Goal: Information Seeking & Learning: Compare options

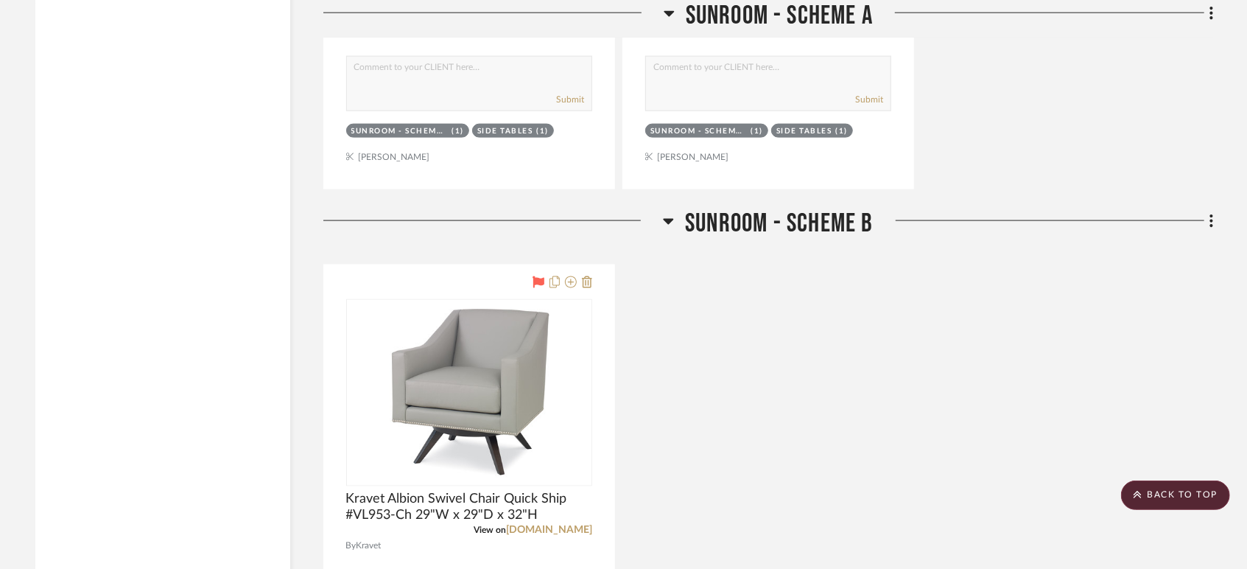
scroll to position [5157, 0]
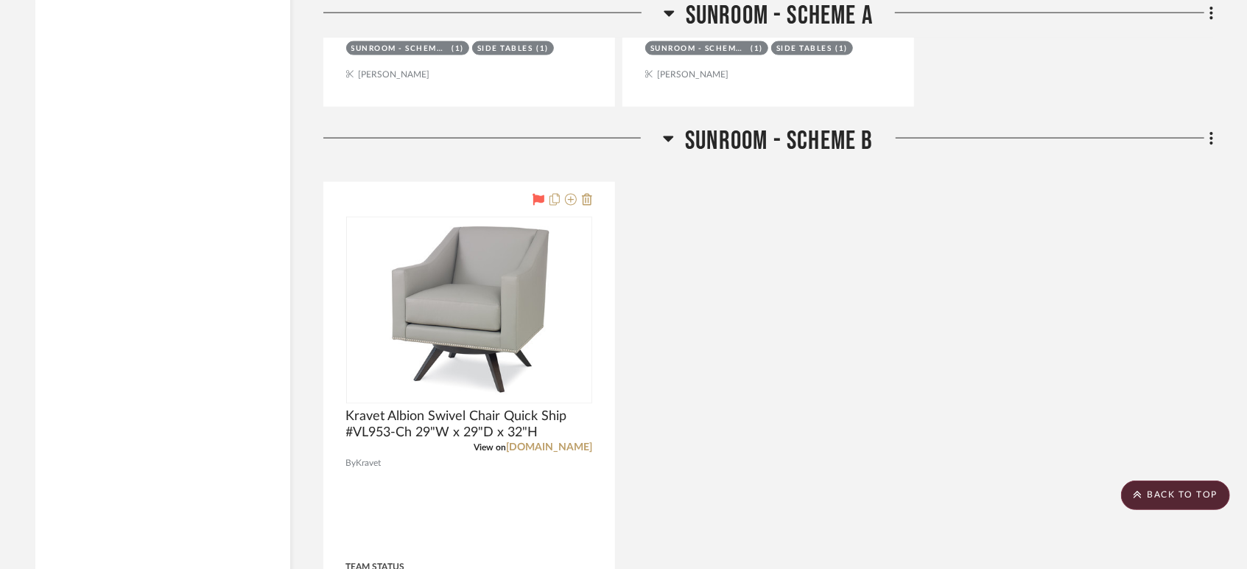
click at [666, 428] on div "Kravet Albion Swivel Chair Quick Ship #VL953-Ch 29"W x 29"D x 32"H View on [DOM…" at bounding box center [768, 505] width 891 height 646
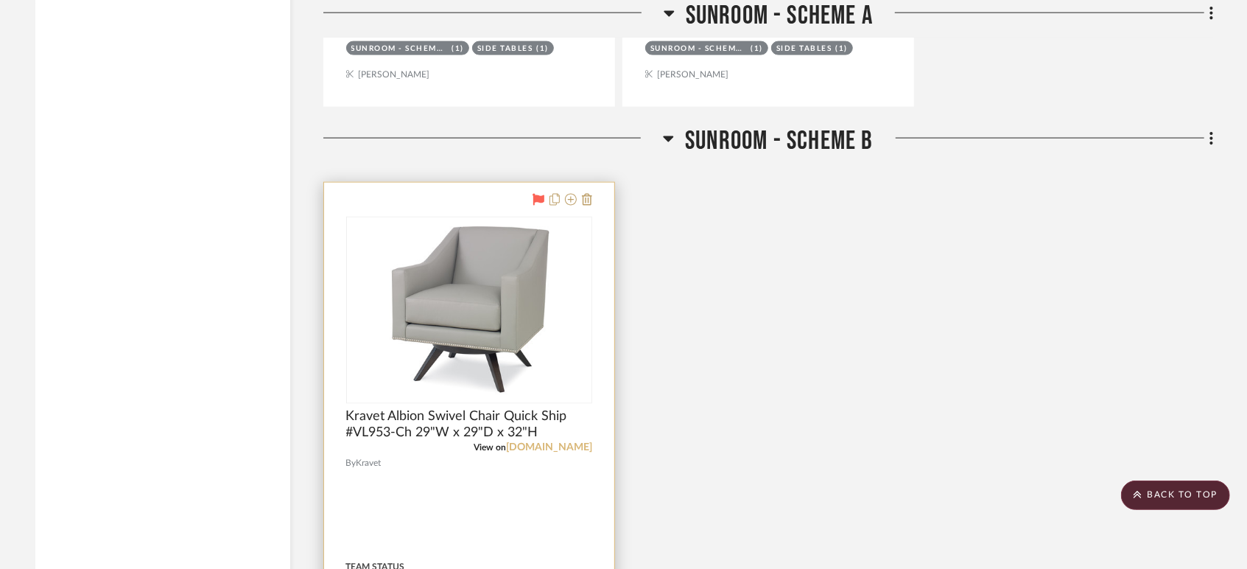
click at [575, 452] on link "[DOMAIN_NAME]" at bounding box center [549, 447] width 86 height 10
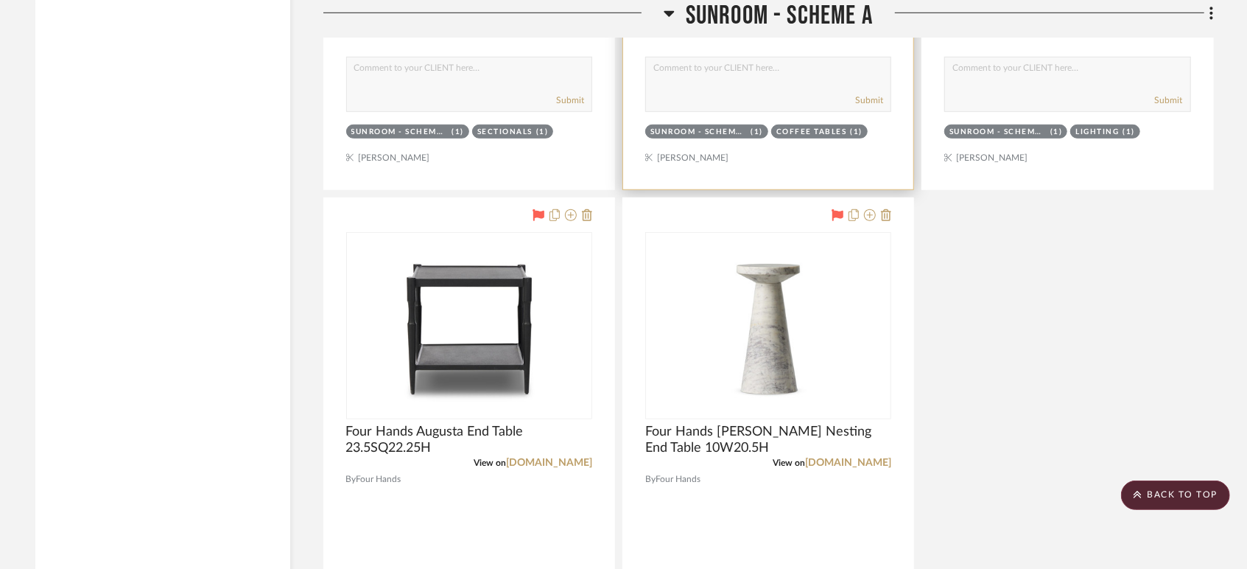
scroll to position [4584, 0]
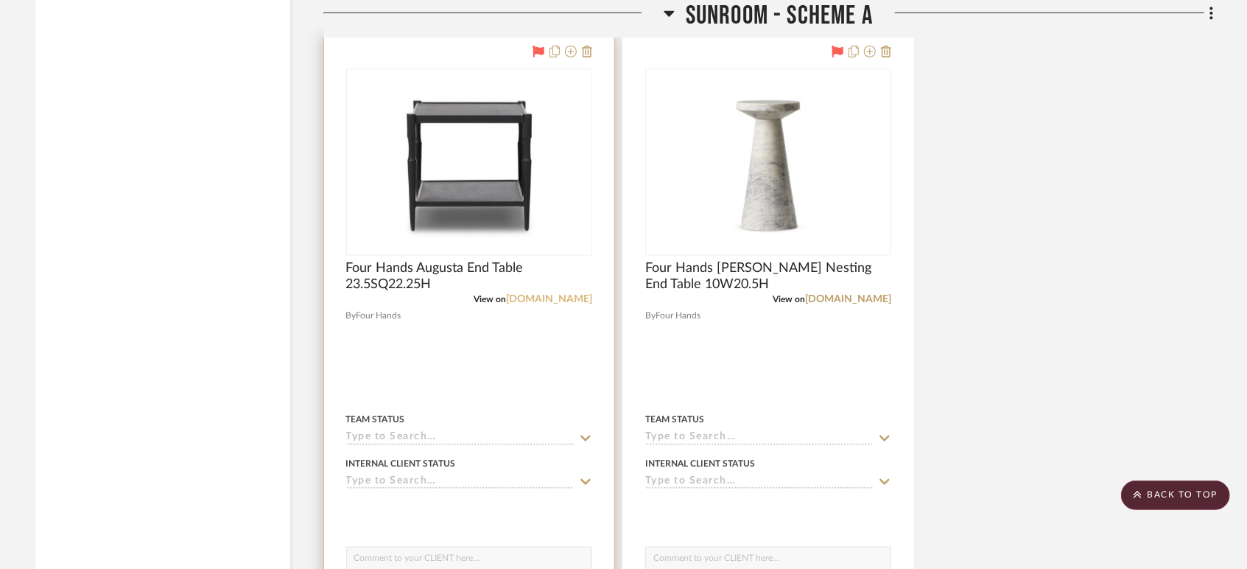
click at [542, 301] on link "[DOMAIN_NAME]" at bounding box center [549, 299] width 86 height 10
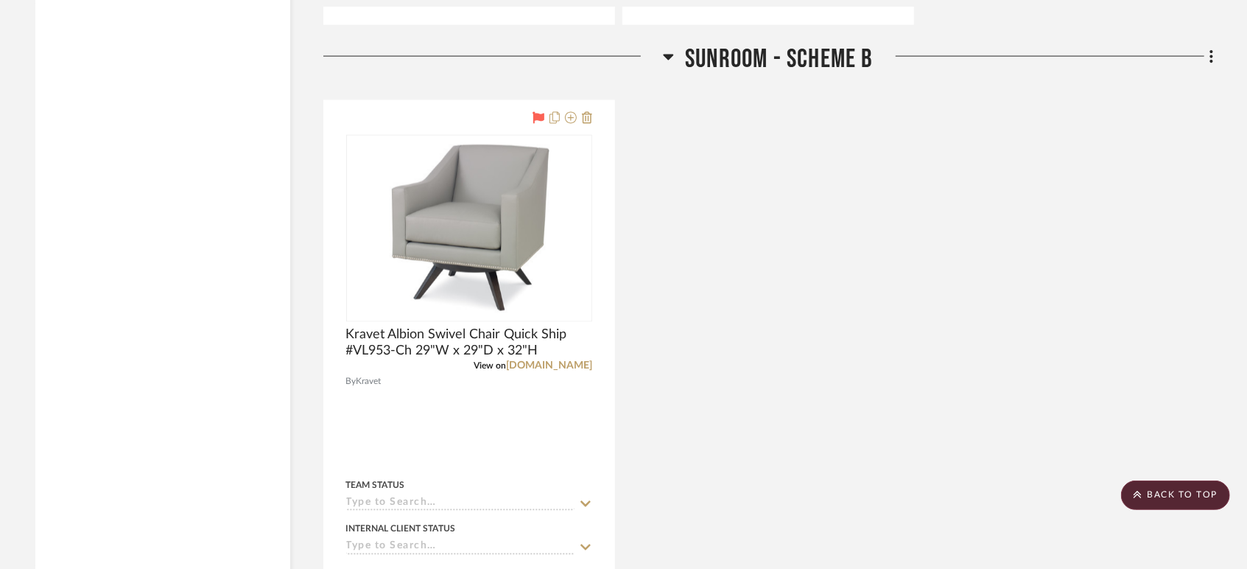
scroll to position [5321, 0]
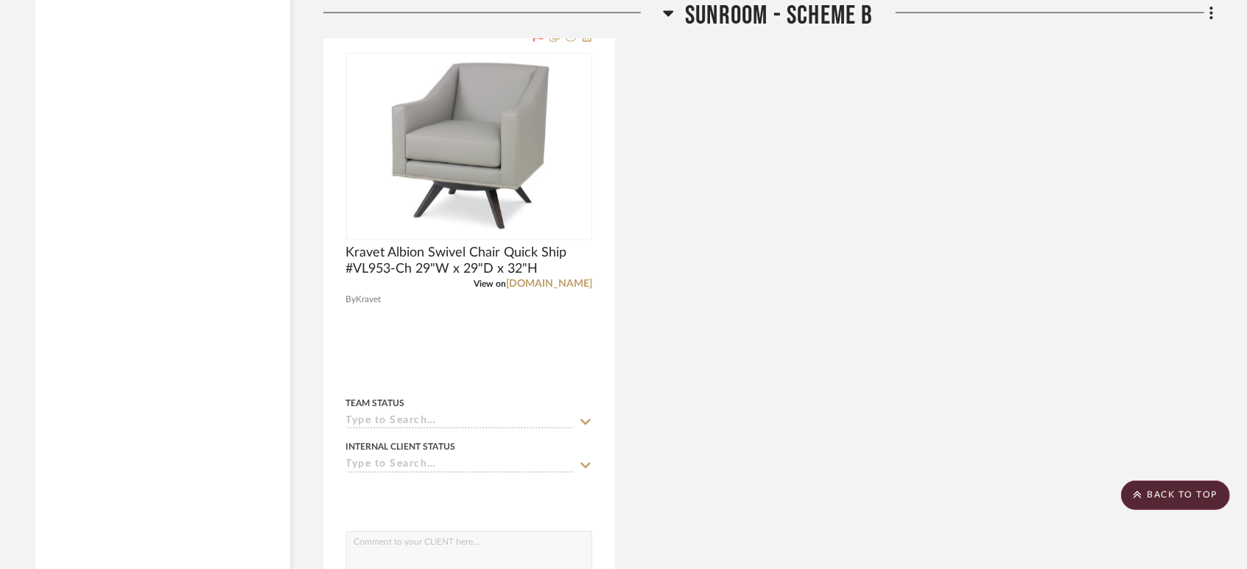
drag, startPoint x: 966, startPoint y: 367, endPoint x: 908, endPoint y: 366, distance: 58.2
click at [966, 367] on div "Kravet Albion Swivel Chair Quick Ship #VL953-Ch 29"W x 29"D x 32"H View on [DOM…" at bounding box center [768, 341] width 891 height 646
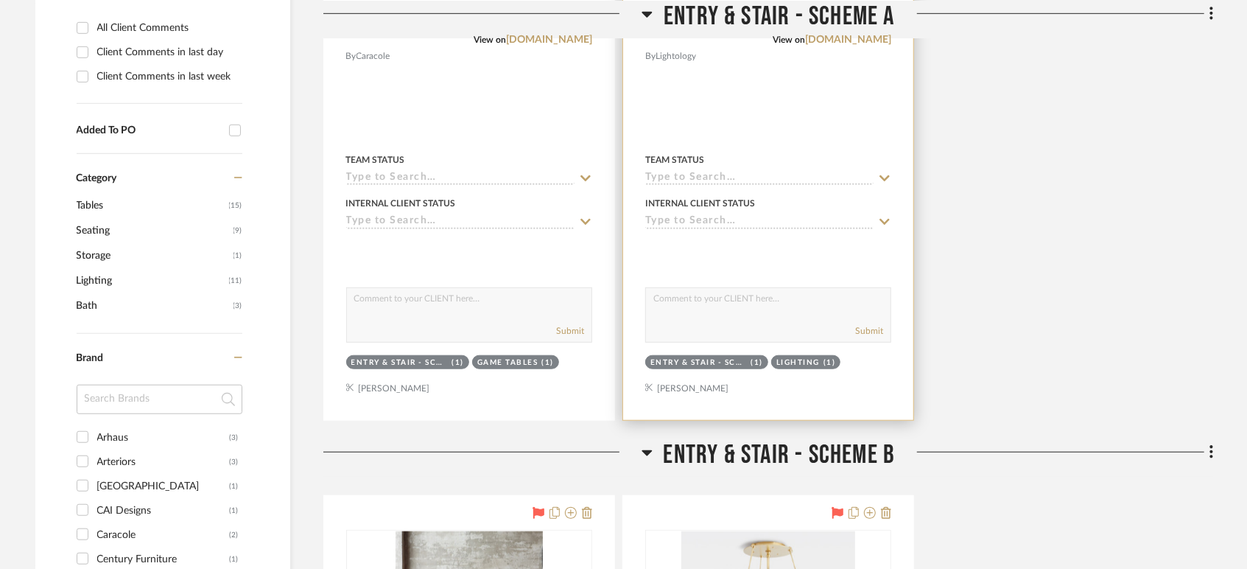
scroll to position [409, 0]
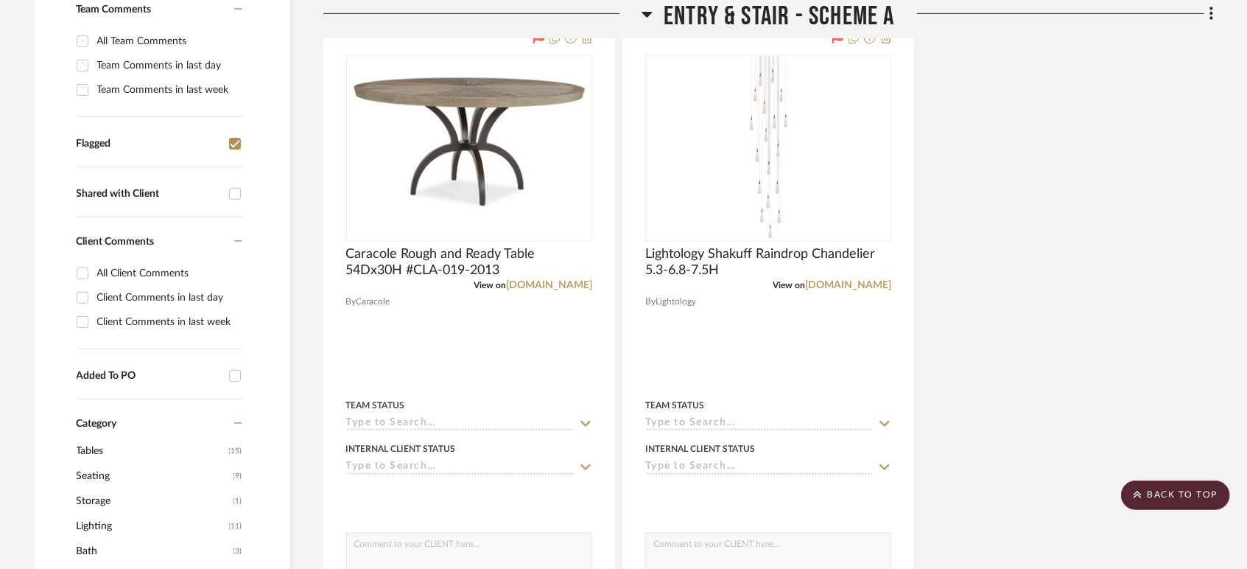
click at [233, 139] on input "Flagged" at bounding box center [235, 144] width 24 height 24
checkbox input "false"
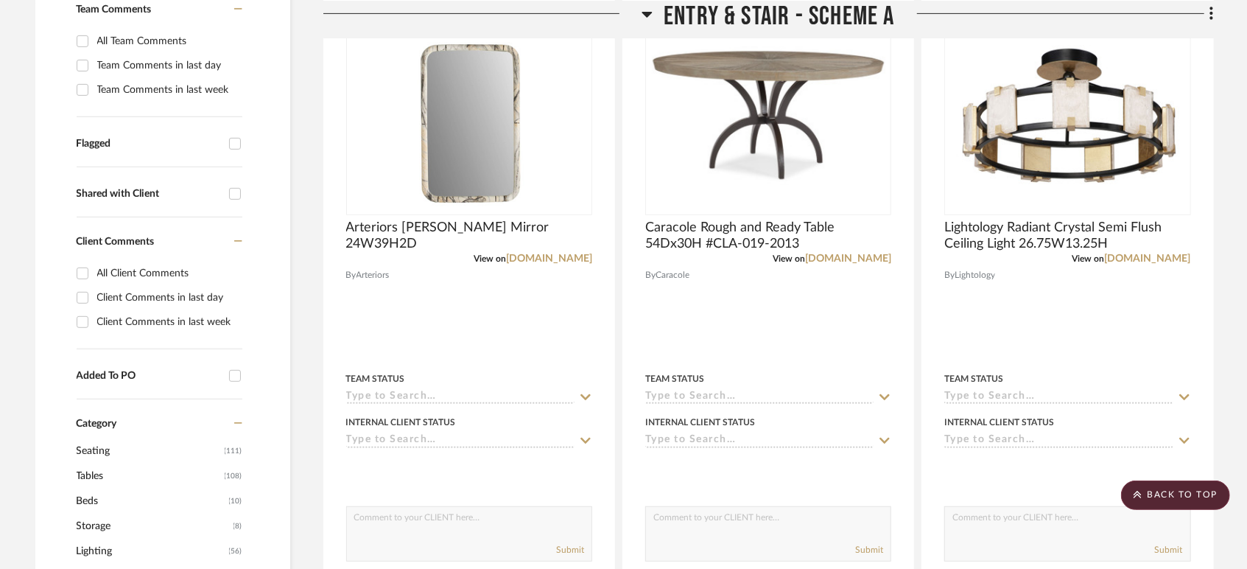
click at [739, 18] on span "Entry & Stair - Scheme A" at bounding box center [779, 16] width 231 height 32
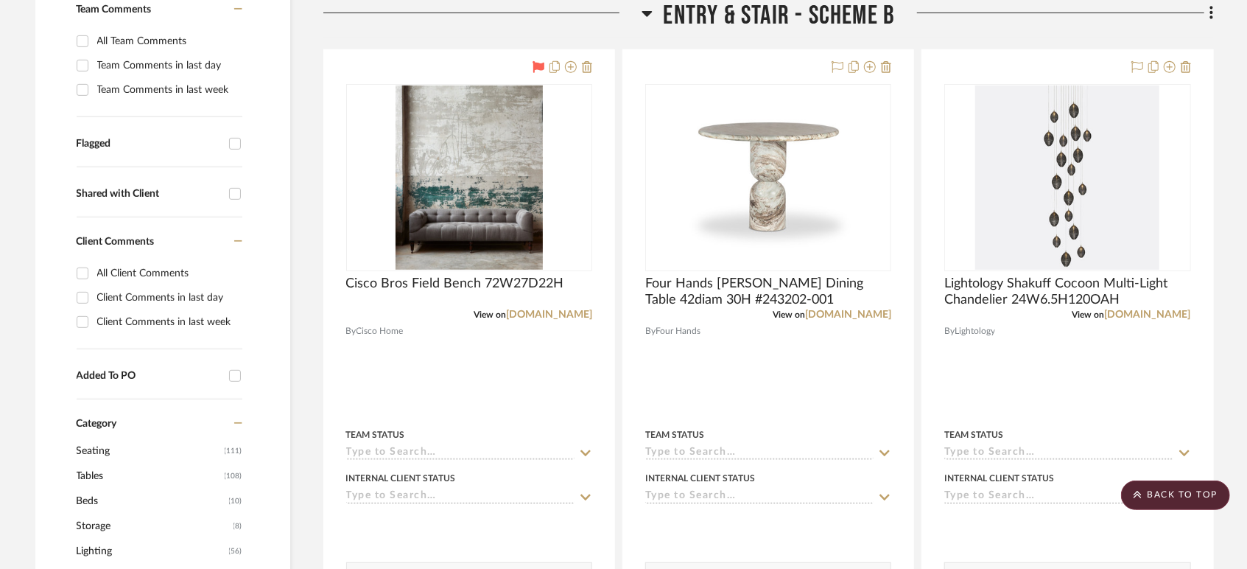
click at [739, 18] on span "Entry & Stair - Scheme B" at bounding box center [780, 16] width 232 height 32
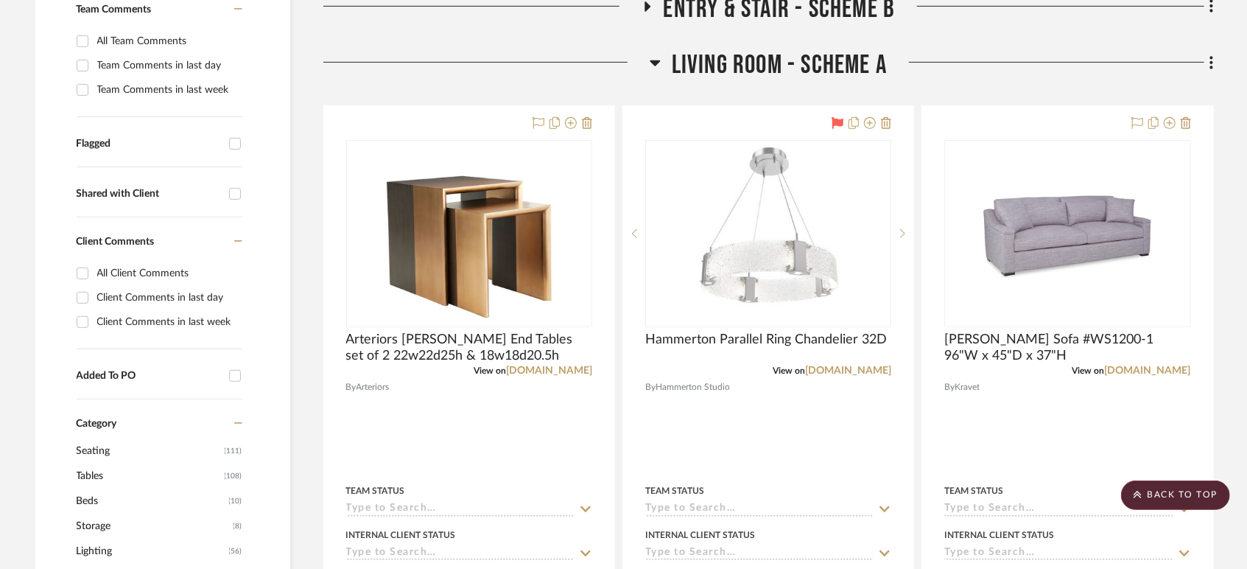
click at [743, 68] on span "Living Room - Scheme A" at bounding box center [779, 65] width 215 height 32
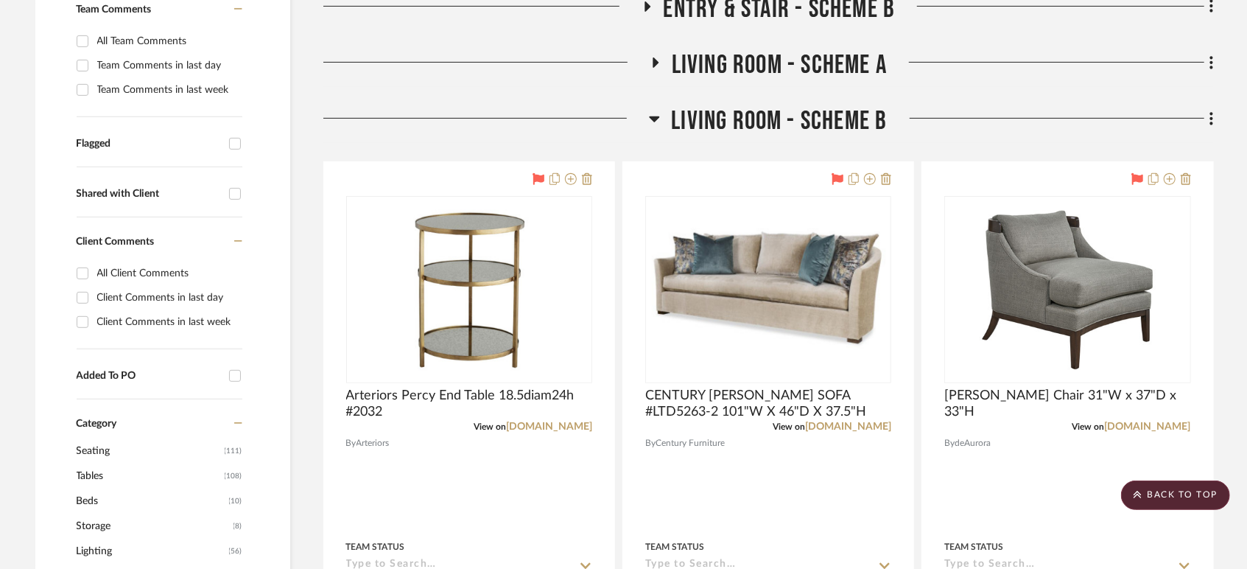
click at [740, 116] on span "Living Room - Scheme B" at bounding box center [779, 121] width 216 height 32
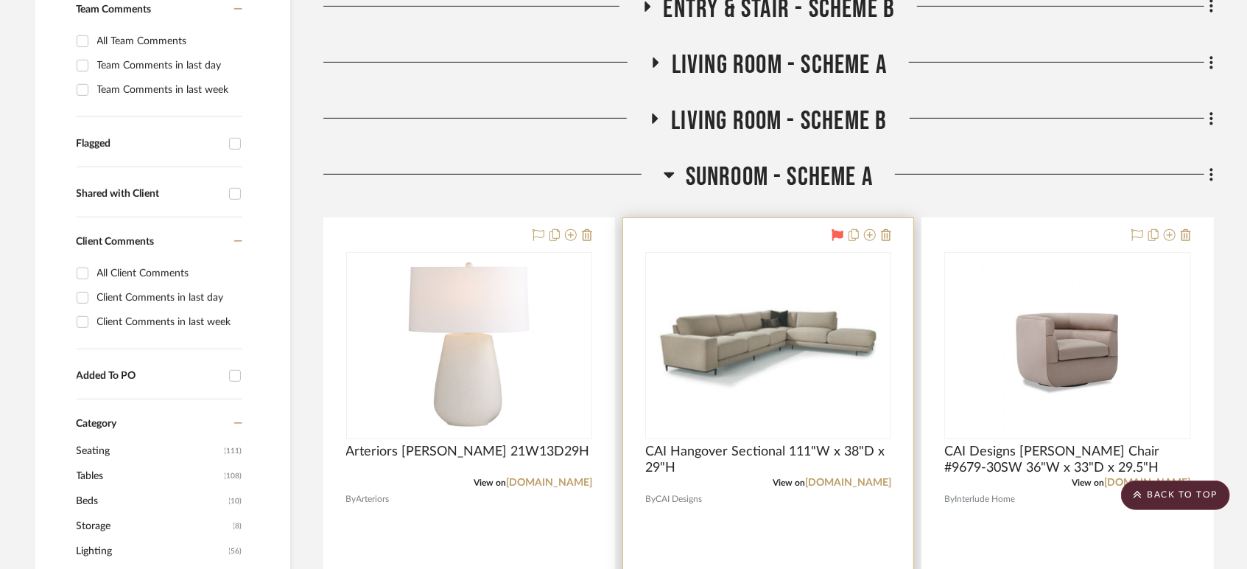
scroll to position [572, 0]
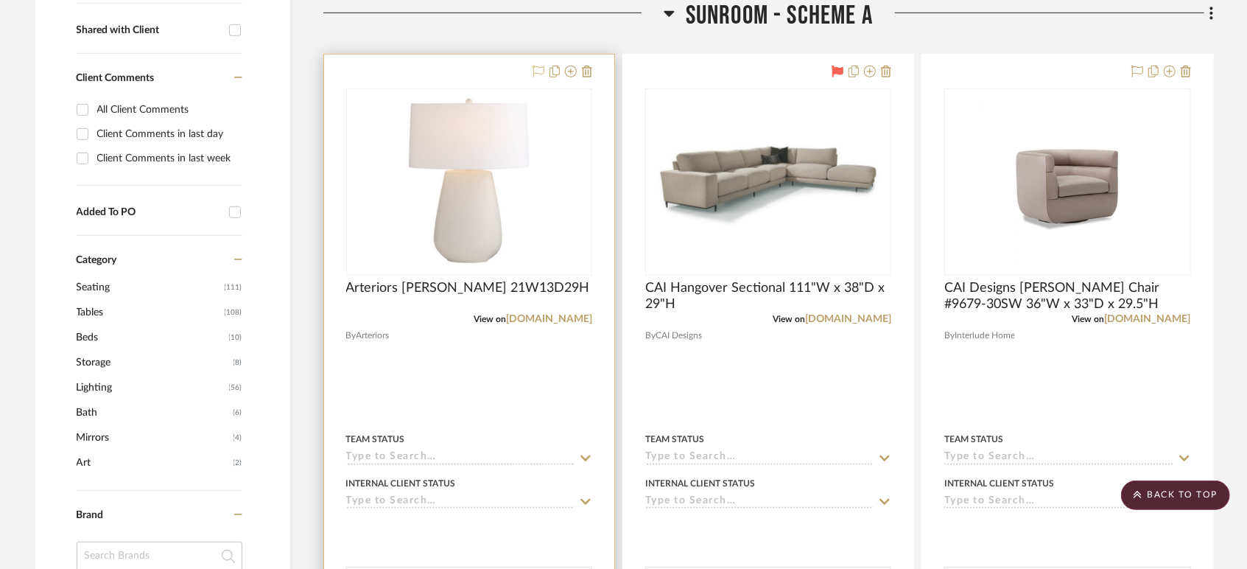
click at [536, 66] on icon at bounding box center [539, 72] width 12 height 12
click at [519, 317] on link "[DOMAIN_NAME]" at bounding box center [549, 319] width 86 height 10
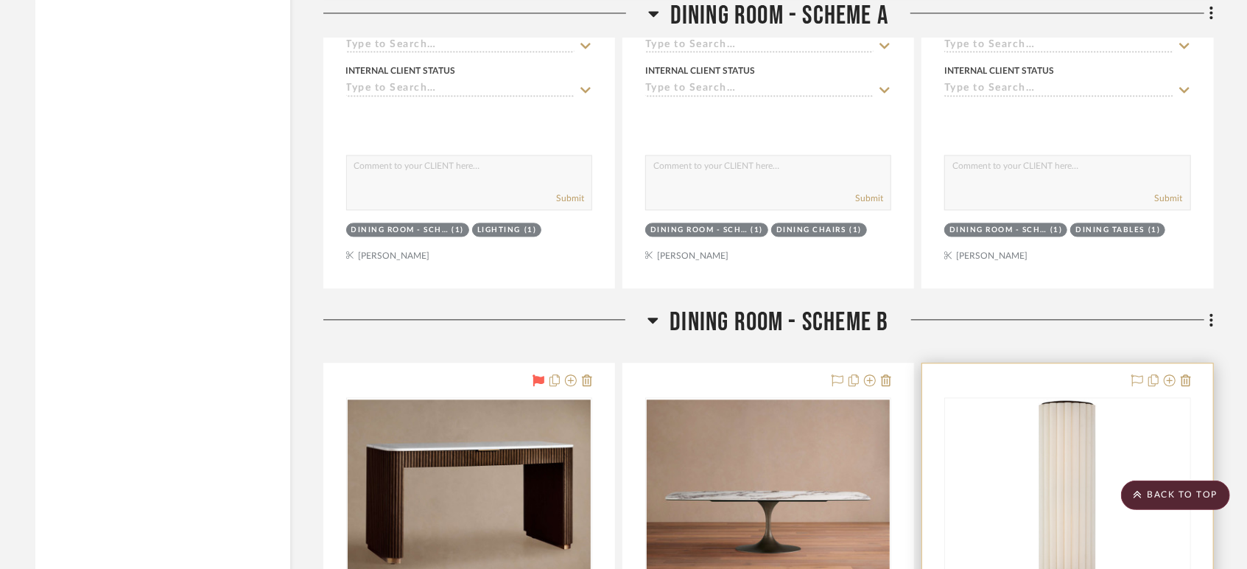
scroll to position [6058, 0]
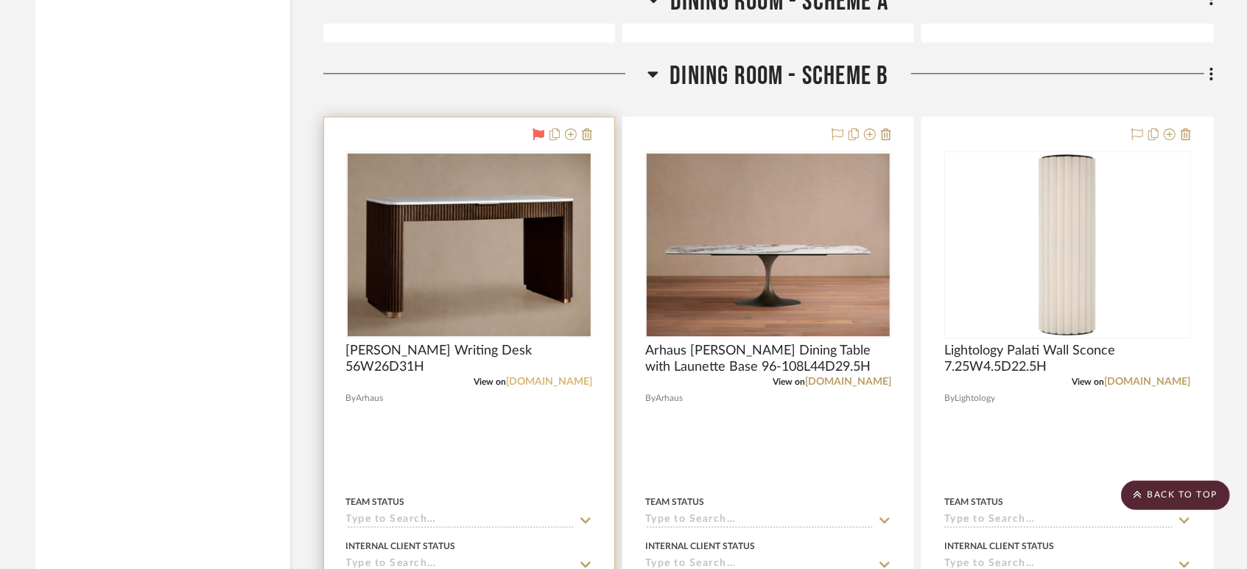
click at [560, 382] on link "[DOMAIN_NAME]" at bounding box center [549, 381] width 86 height 10
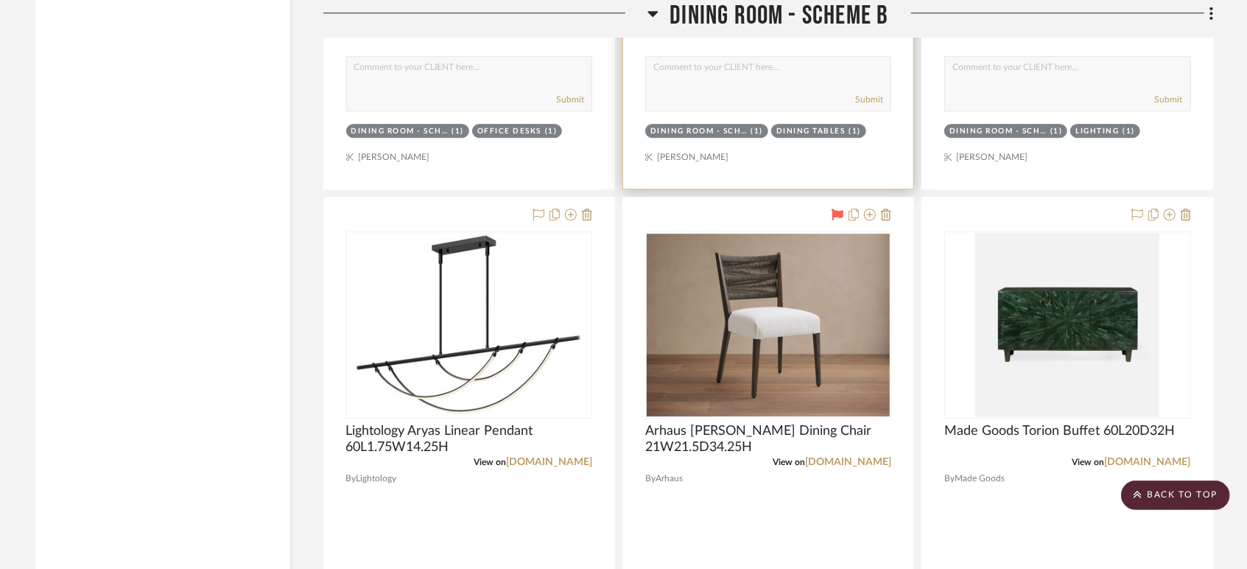
scroll to position [6713, 0]
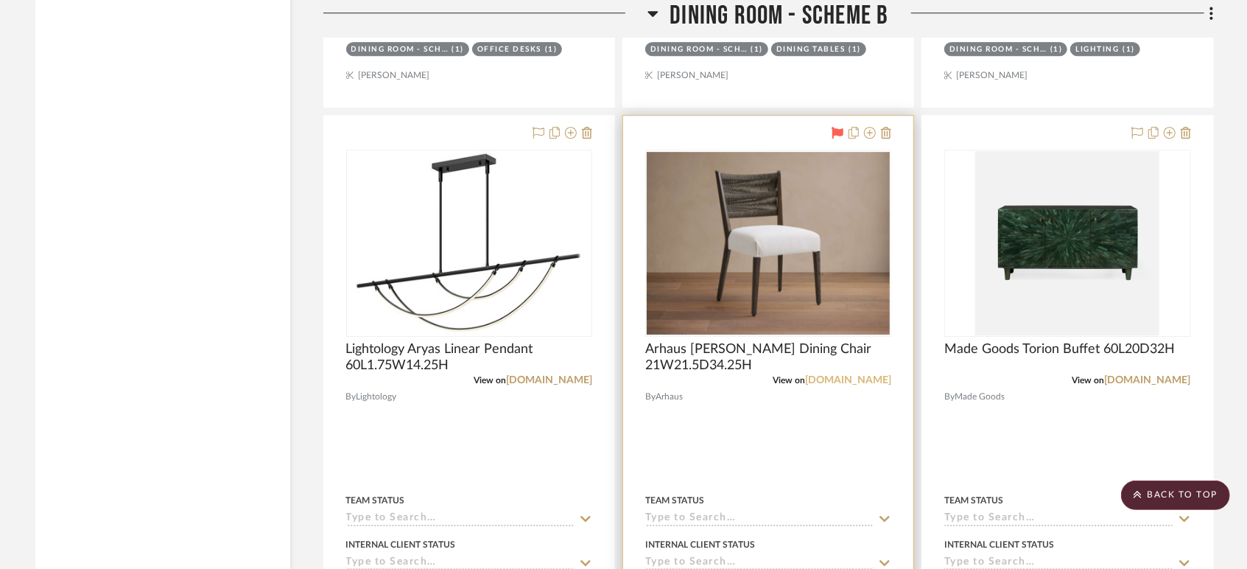
click at [872, 384] on link "[DOMAIN_NAME]" at bounding box center [848, 380] width 86 height 10
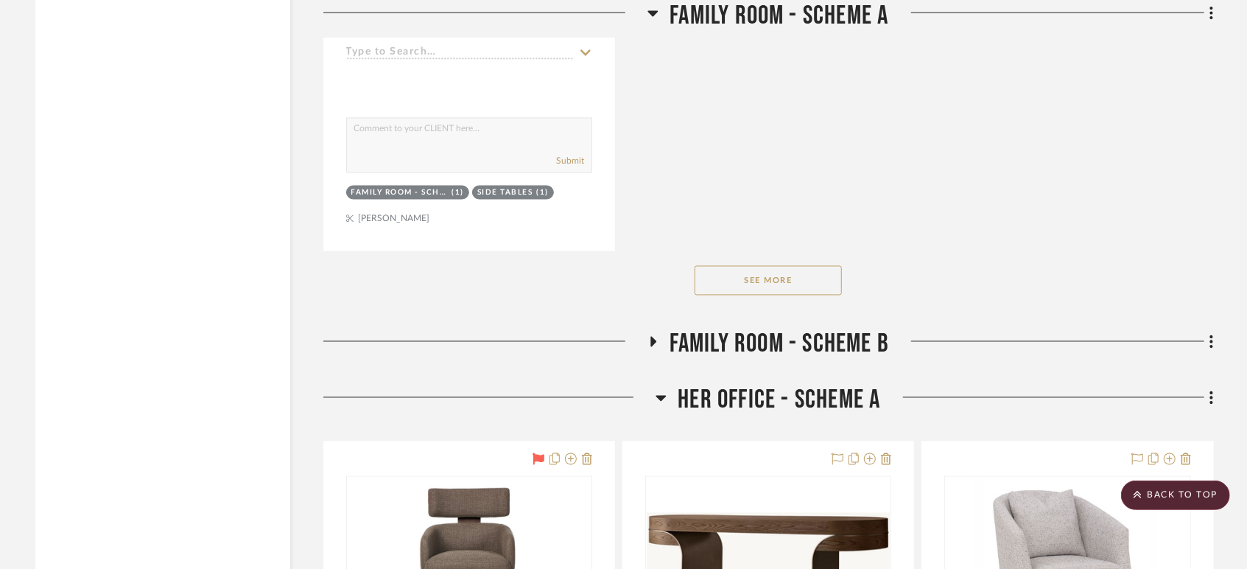
scroll to position [9578, 0]
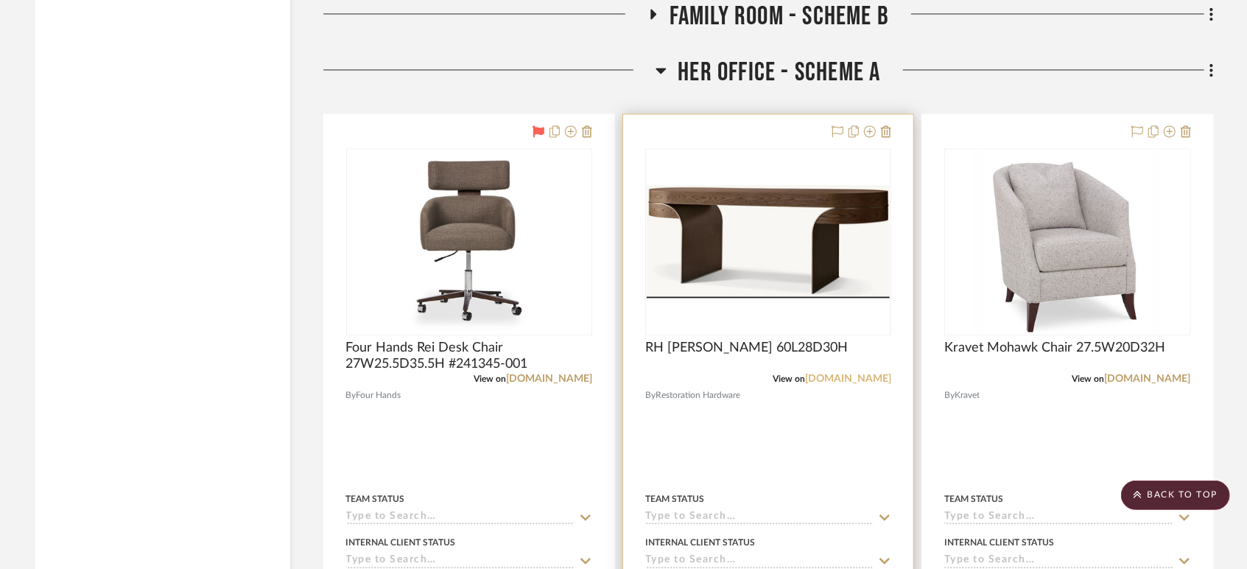
click at [878, 376] on link "[DOMAIN_NAME]" at bounding box center [848, 379] width 86 height 10
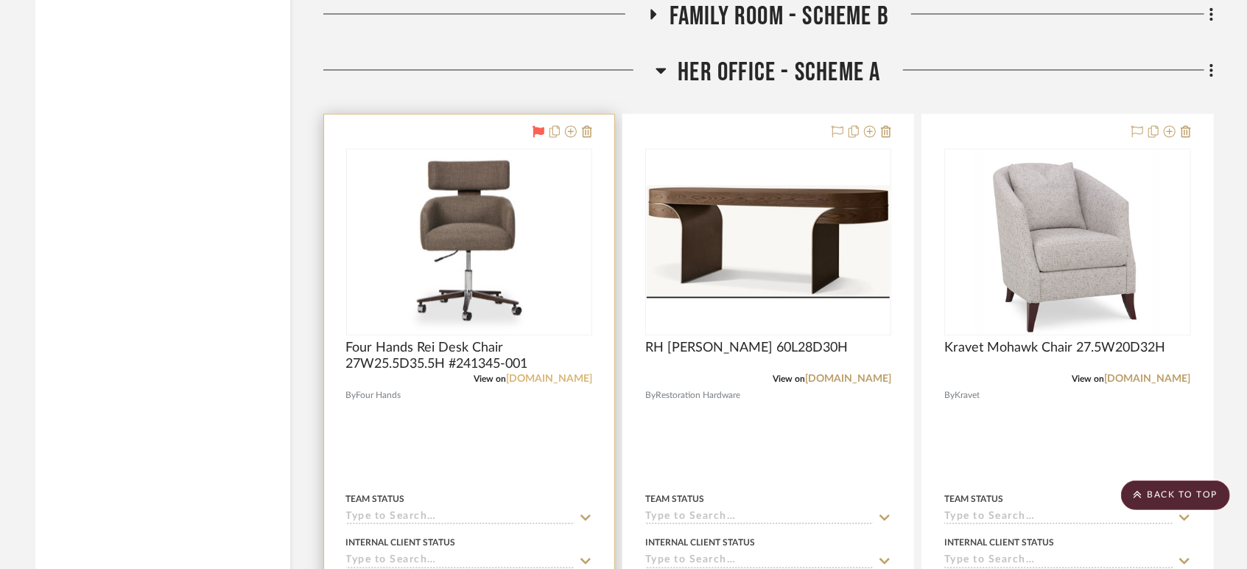
click at [562, 379] on link "[DOMAIN_NAME]" at bounding box center [549, 379] width 86 height 10
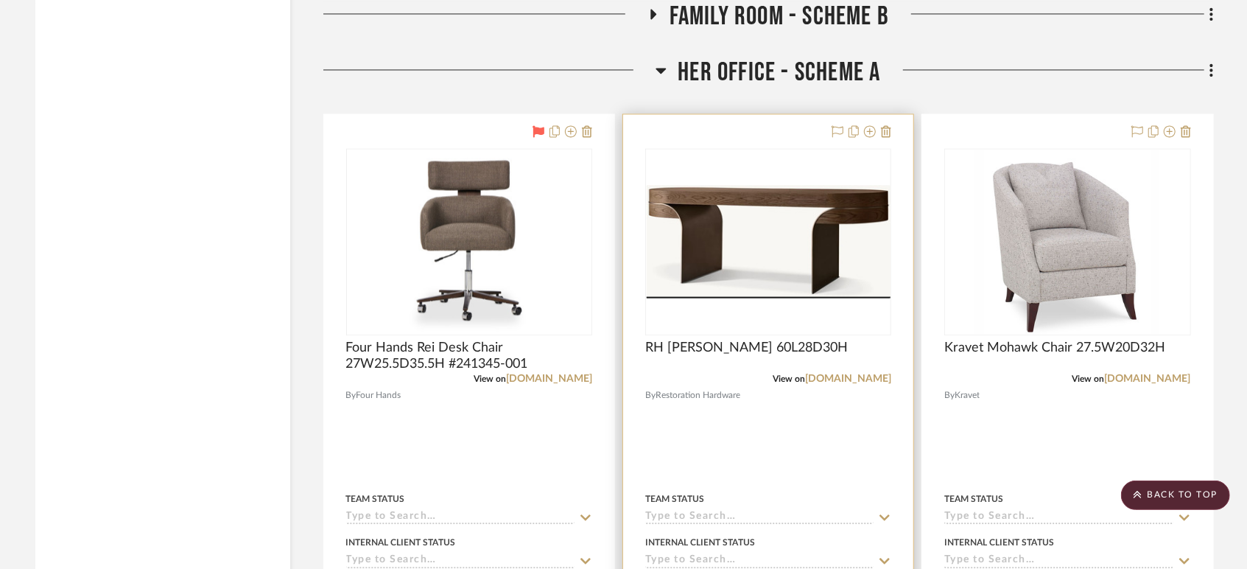
scroll to position [9659, 0]
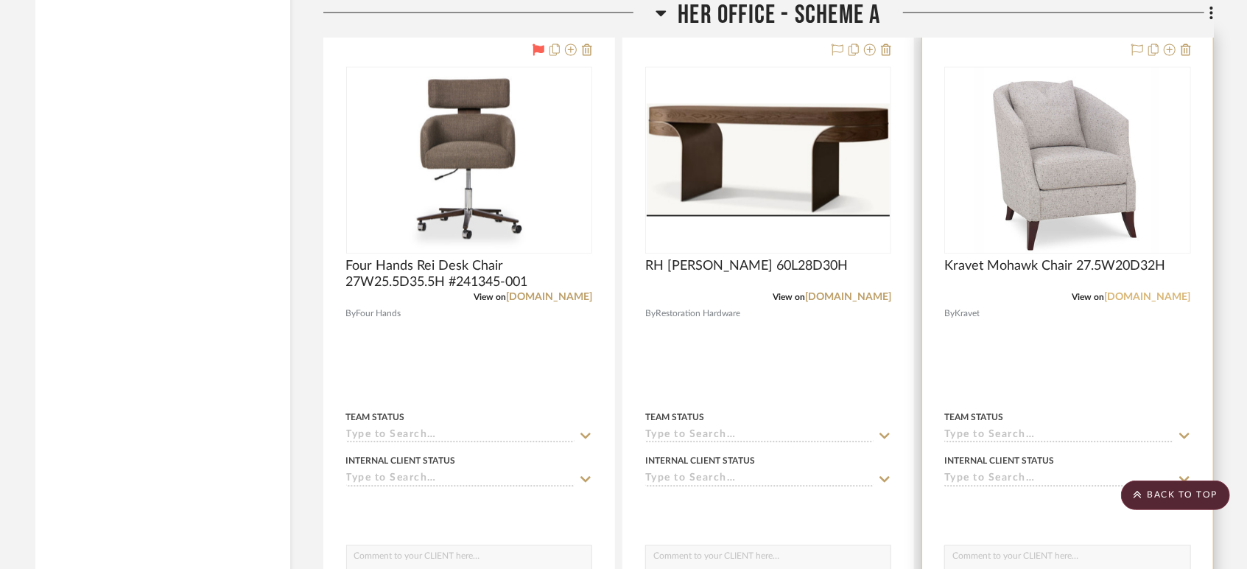
click at [1165, 299] on link "[DOMAIN_NAME]" at bounding box center [1148, 297] width 86 height 10
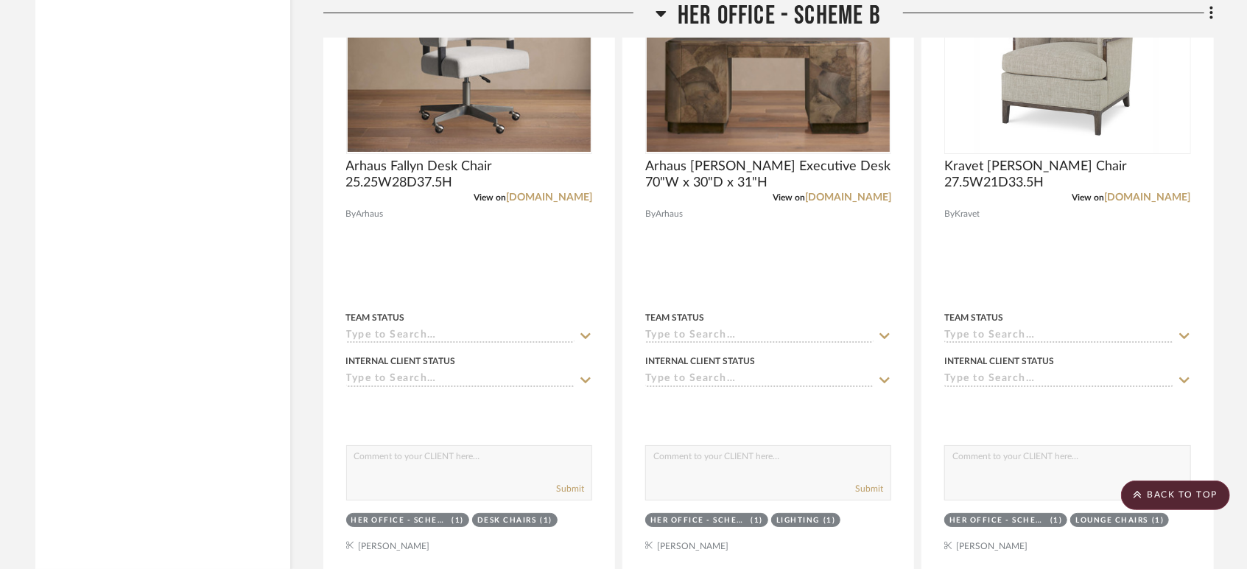
scroll to position [10969, 0]
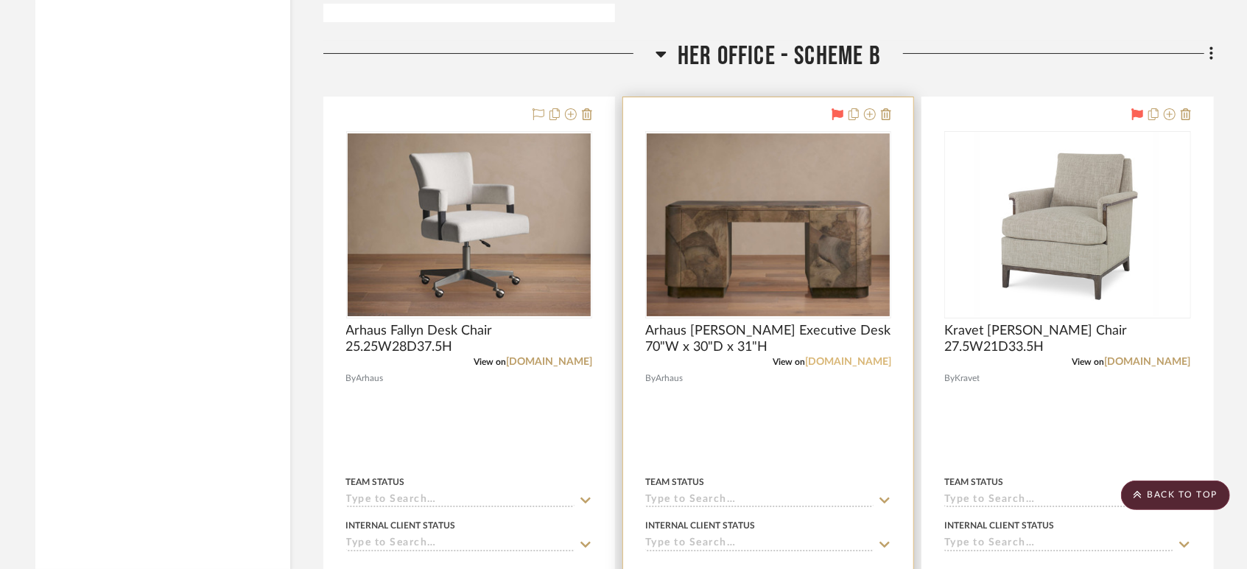
click at [858, 363] on link "[DOMAIN_NAME]" at bounding box center [848, 362] width 86 height 10
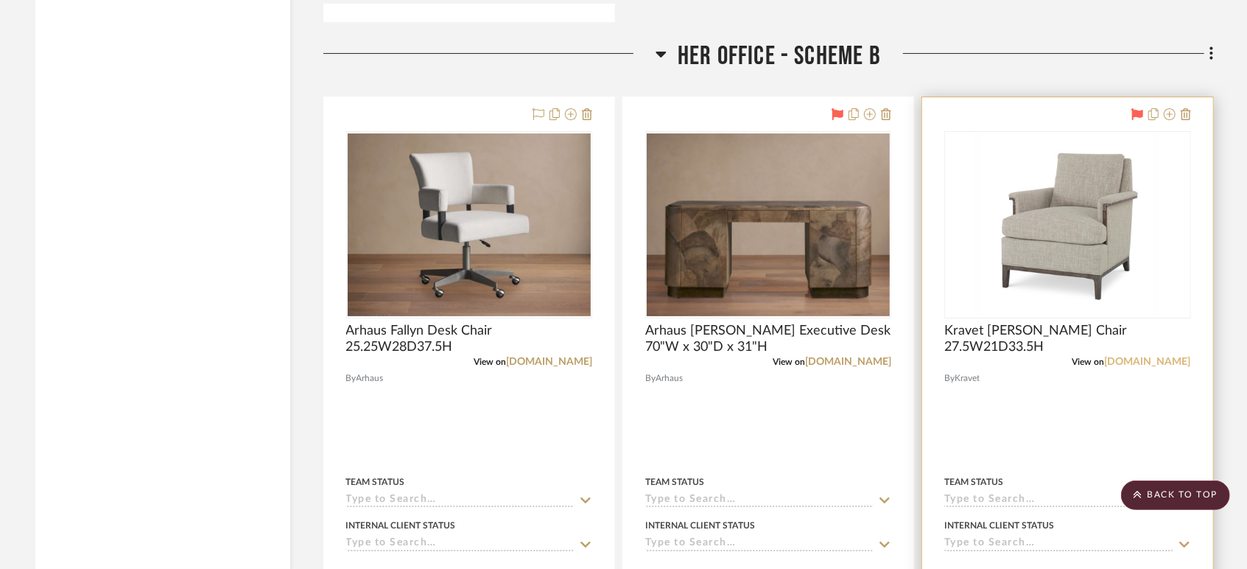
click at [1177, 362] on link "[DOMAIN_NAME]" at bounding box center [1148, 362] width 86 height 10
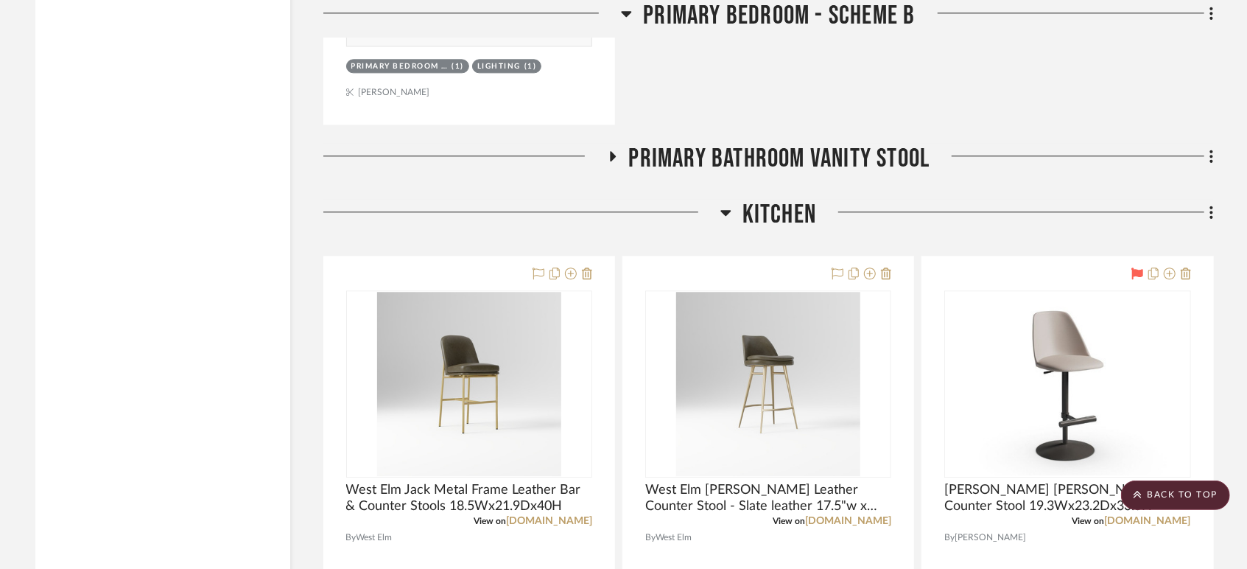
scroll to position [13752, 0]
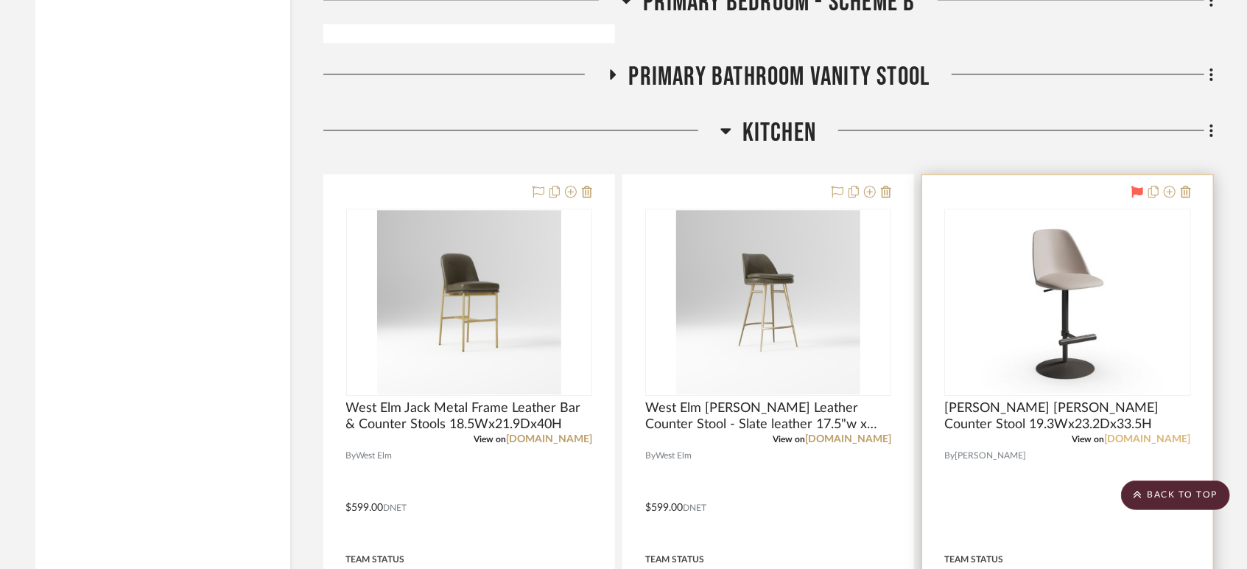
click at [1121, 442] on link "[DOMAIN_NAME]" at bounding box center [1148, 439] width 86 height 10
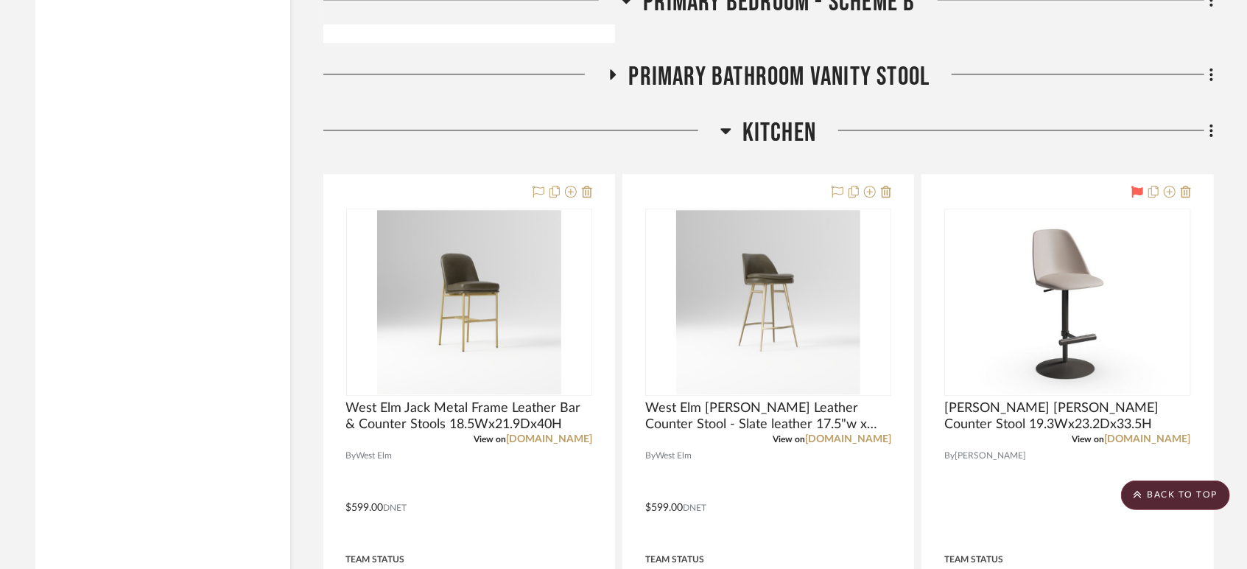
click at [772, 136] on span "Kitchen" at bounding box center [780, 133] width 74 height 32
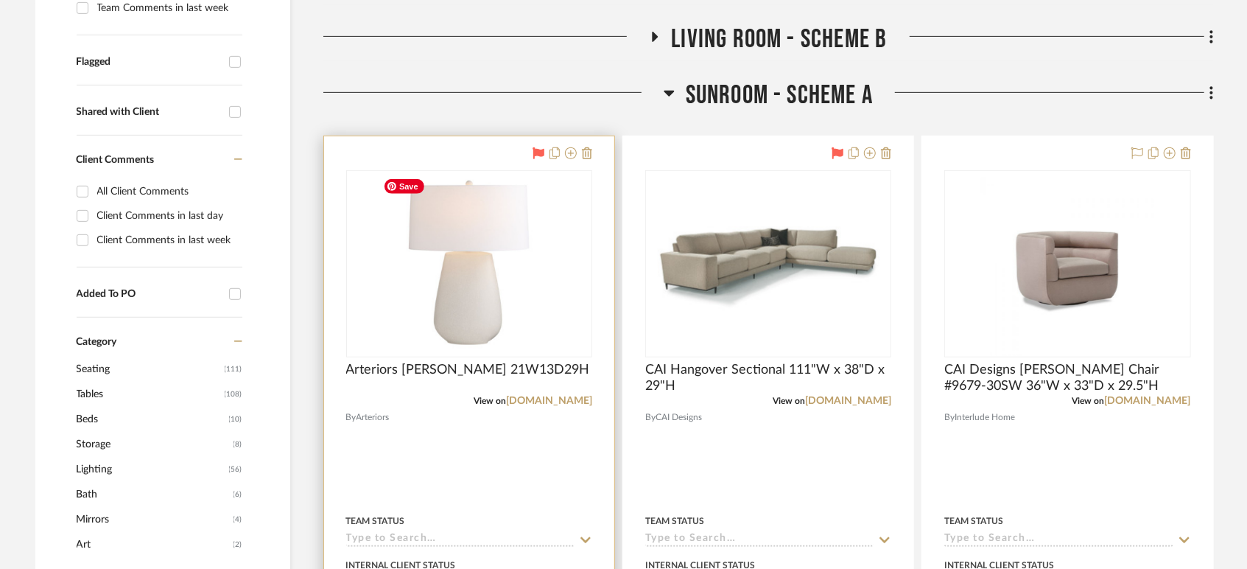
scroll to position [327, 0]
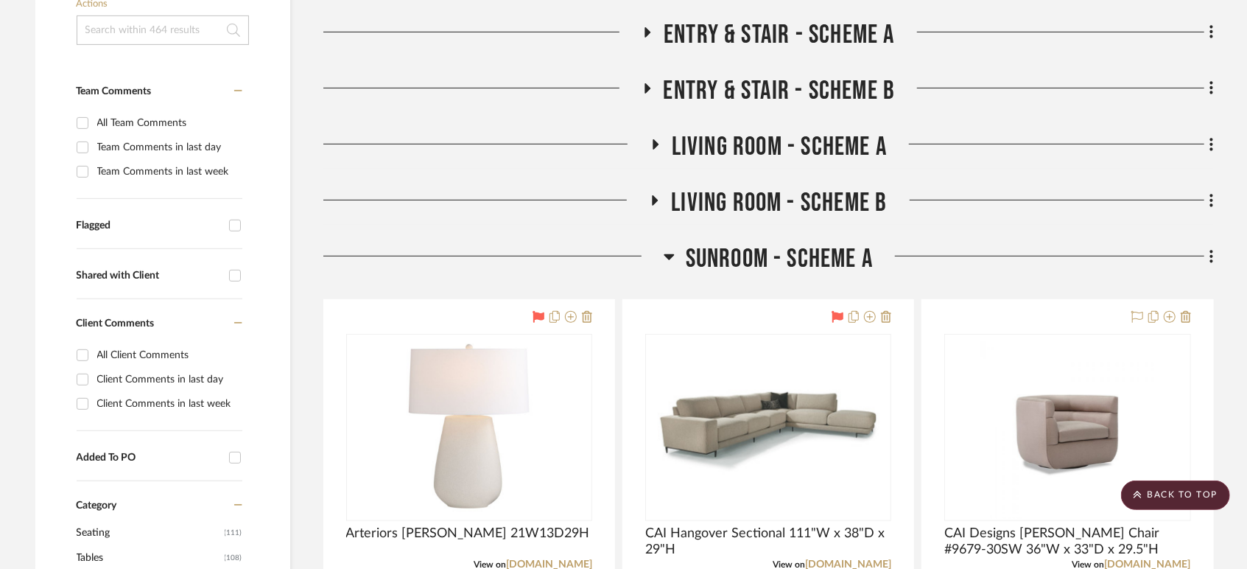
click at [802, 143] on span "Living Room - Scheme A" at bounding box center [779, 147] width 215 height 32
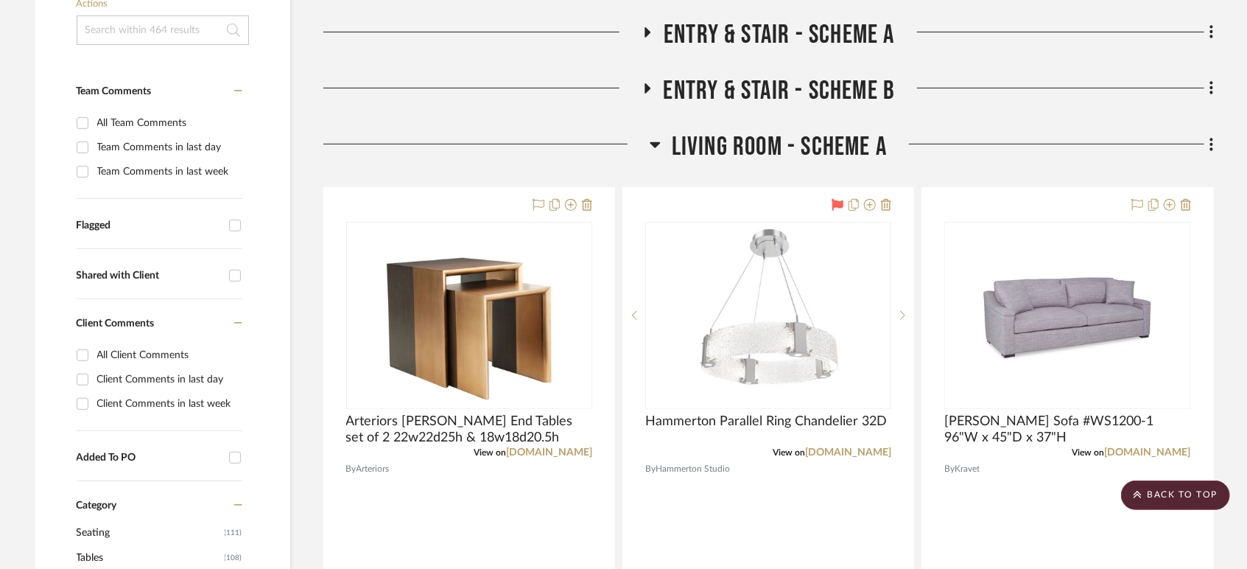
click at [802, 143] on span "Living Room - Scheme A" at bounding box center [779, 147] width 215 height 32
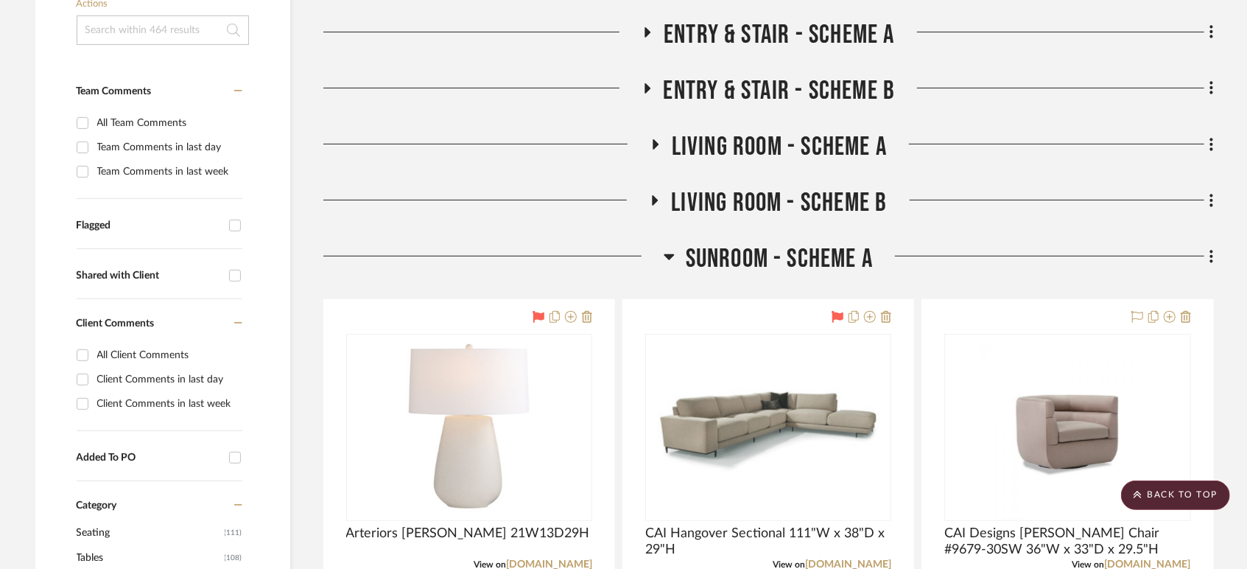
click at [811, 197] on span "Living Room - Scheme B" at bounding box center [779, 203] width 216 height 32
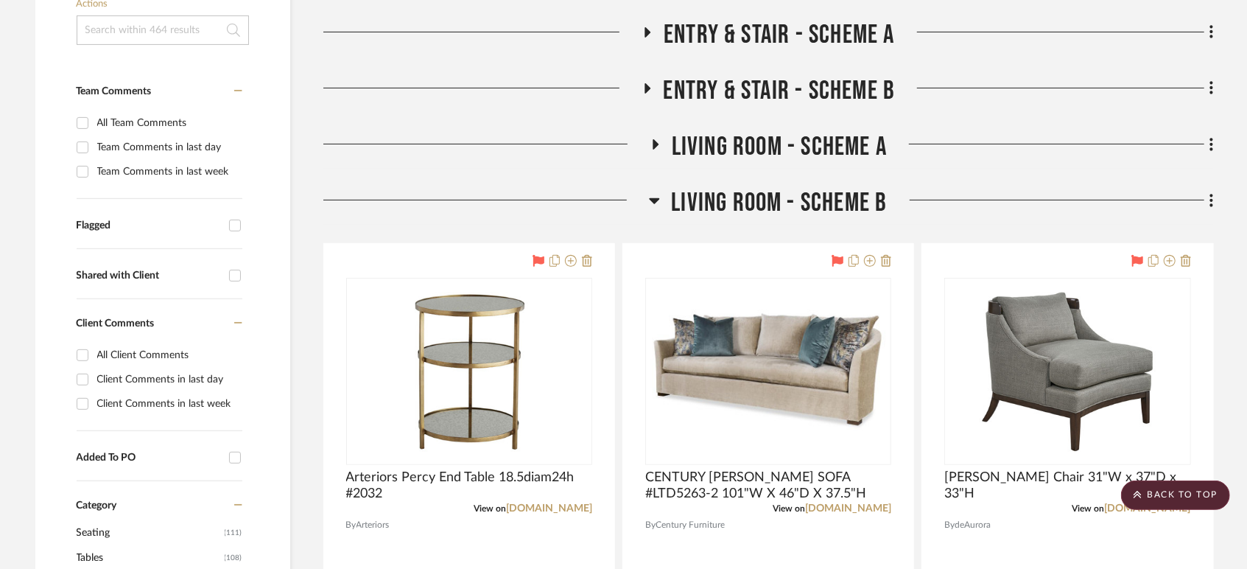
scroll to position [409, 0]
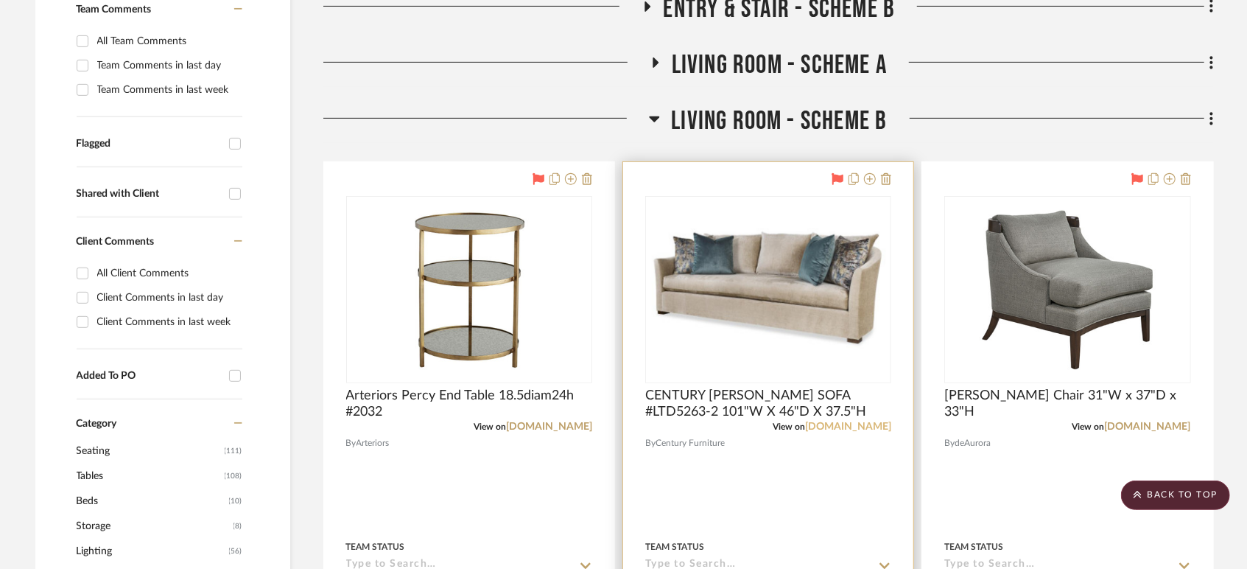
click at [855, 427] on link "[DOMAIN_NAME]" at bounding box center [848, 426] width 86 height 10
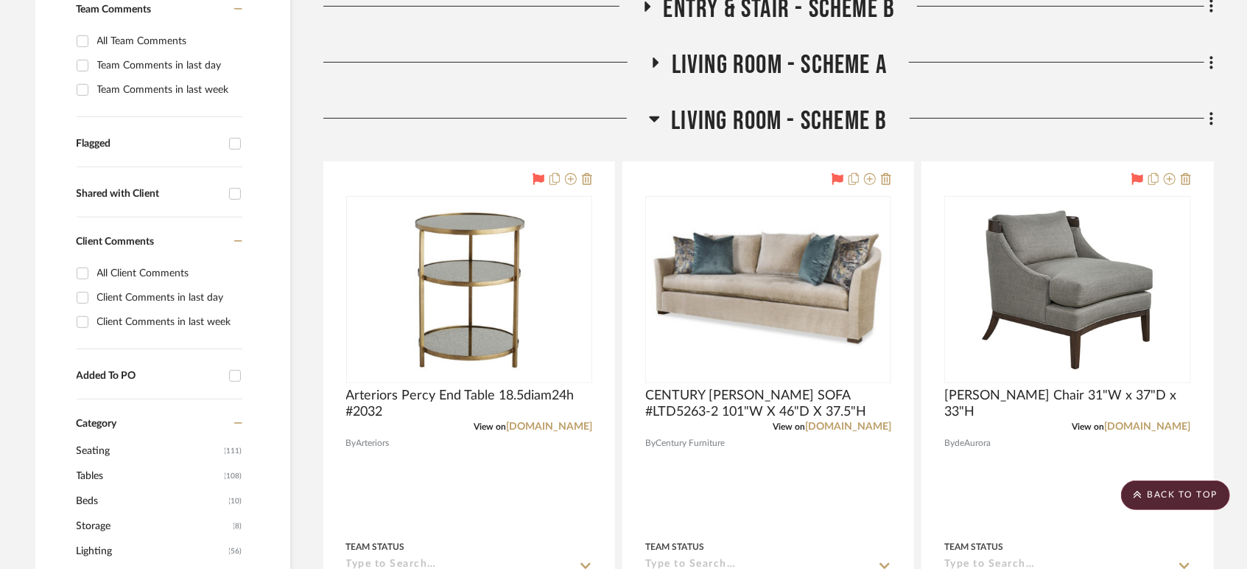
scroll to position [491, 0]
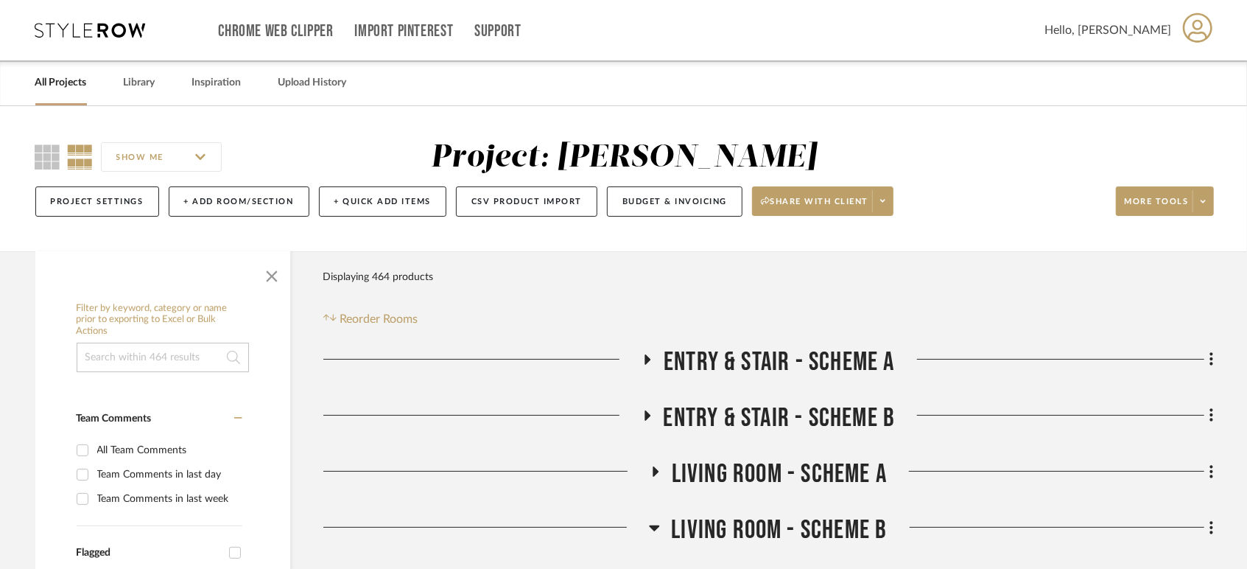
scroll to position [82, 0]
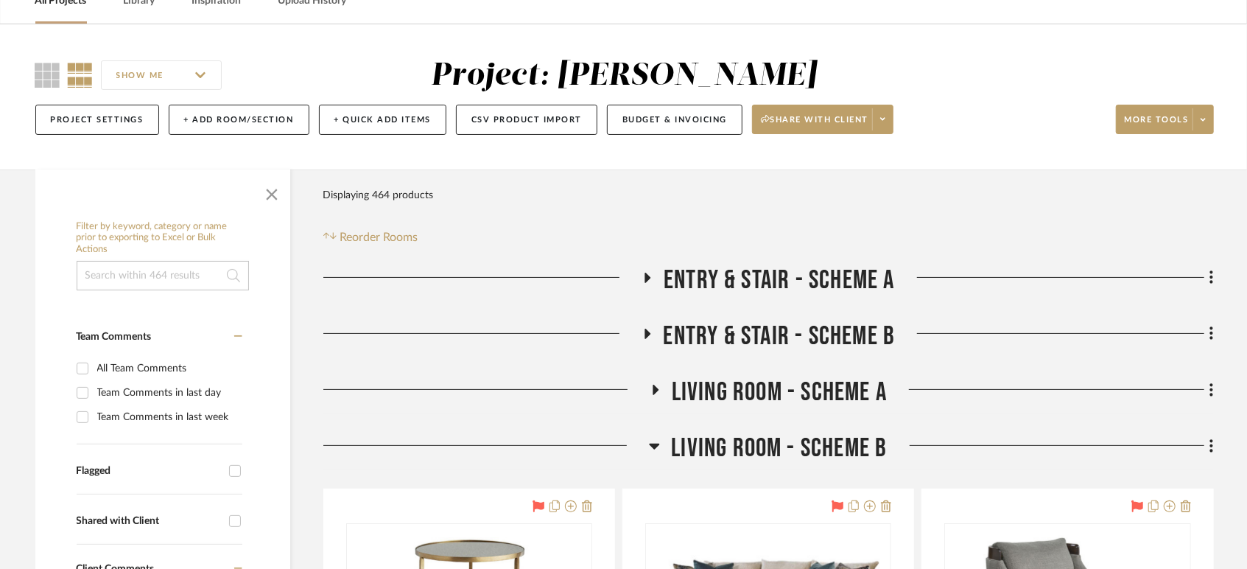
click at [757, 279] on span "Entry & Stair - Scheme A" at bounding box center [779, 280] width 231 height 32
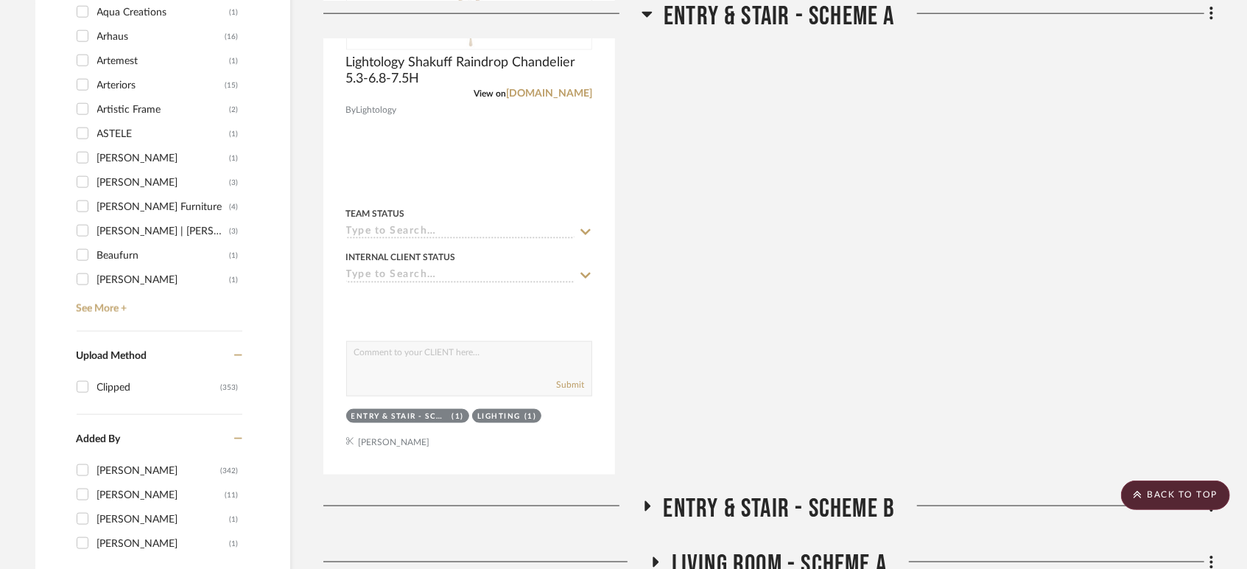
scroll to position [1391, 0]
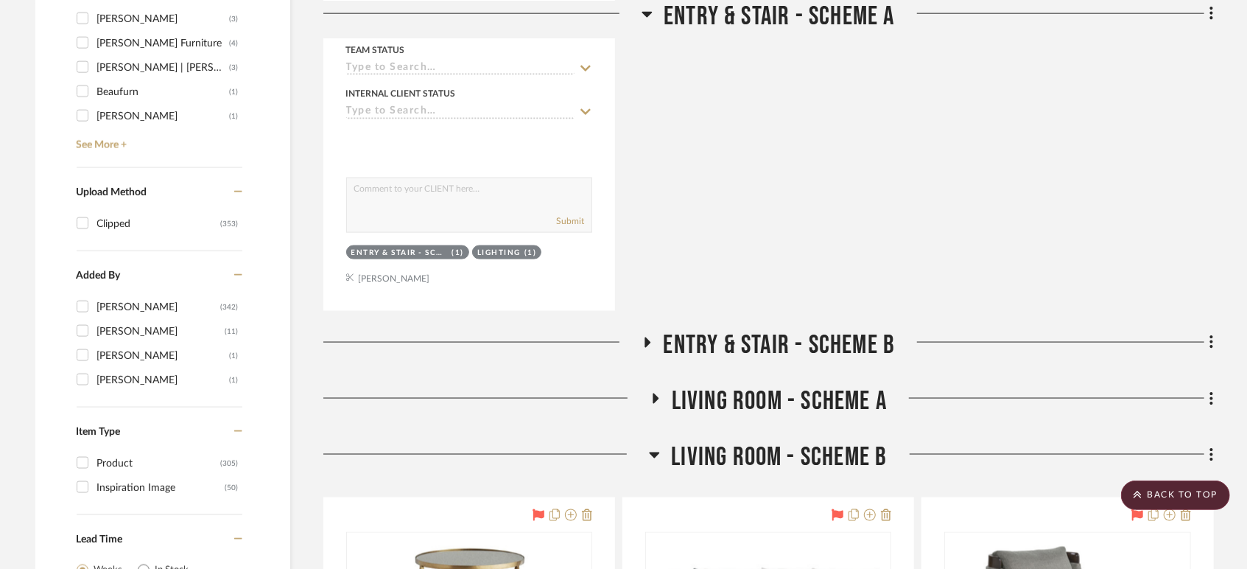
click at [773, 340] on span "Entry & Stair - Scheme B" at bounding box center [780, 345] width 232 height 32
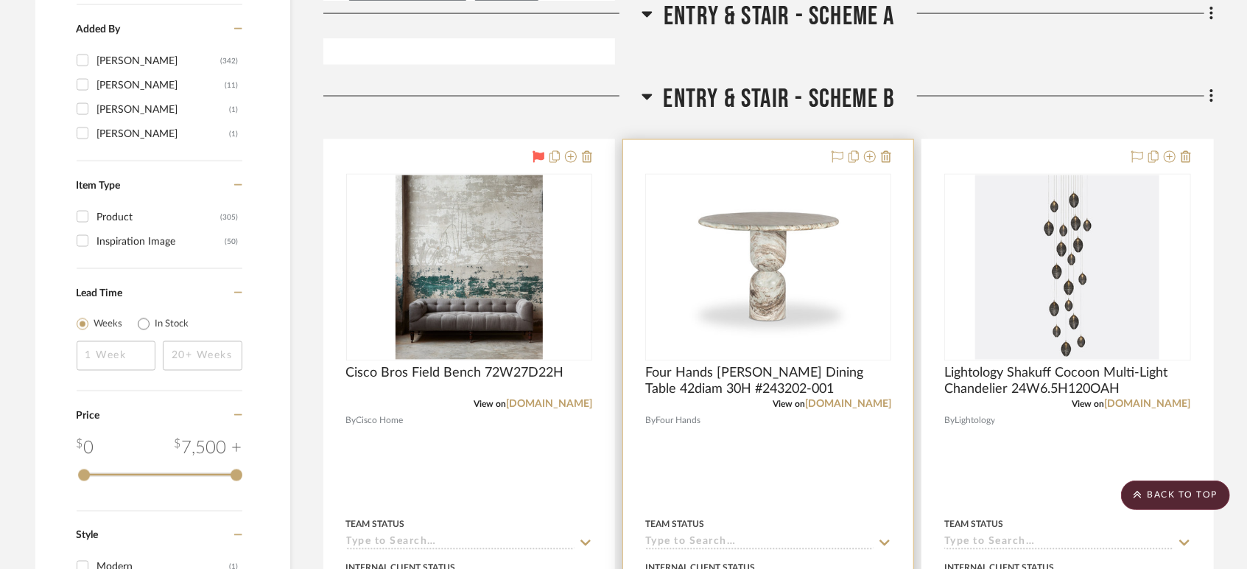
scroll to position [1719, 0]
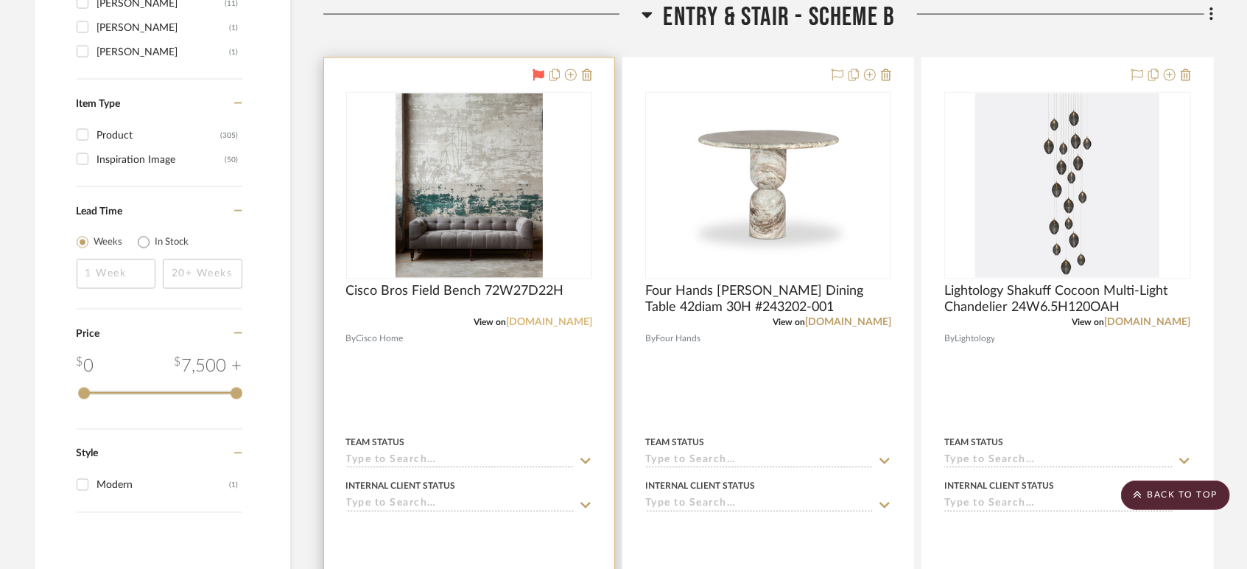
click at [563, 318] on link "[DOMAIN_NAME]" at bounding box center [549, 323] width 86 height 10
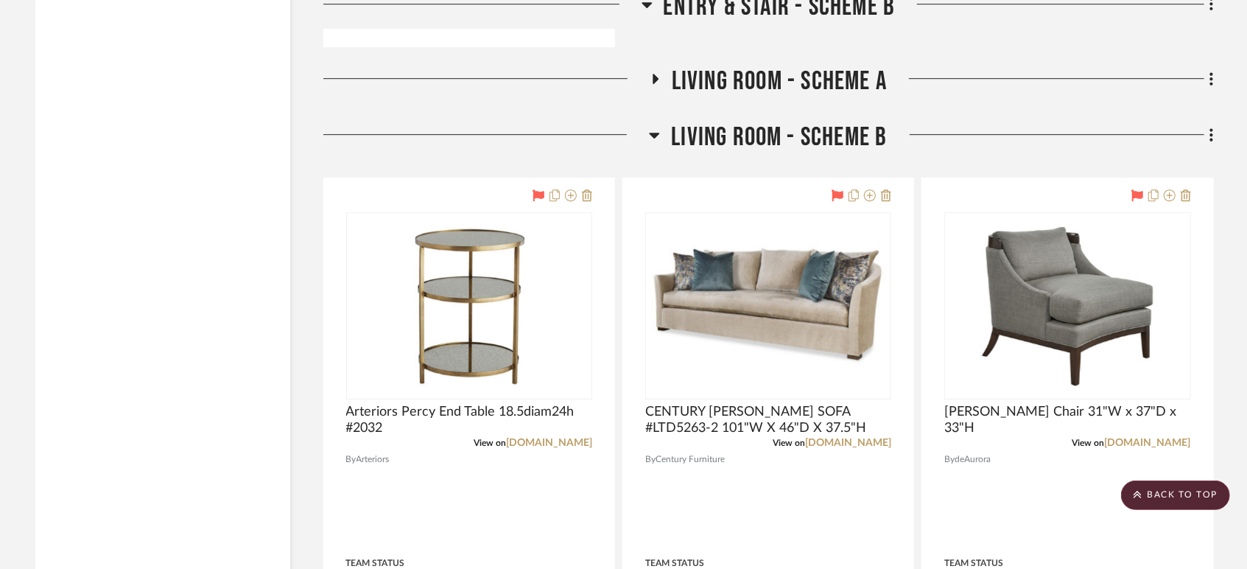
scroll to position [3111, 0]
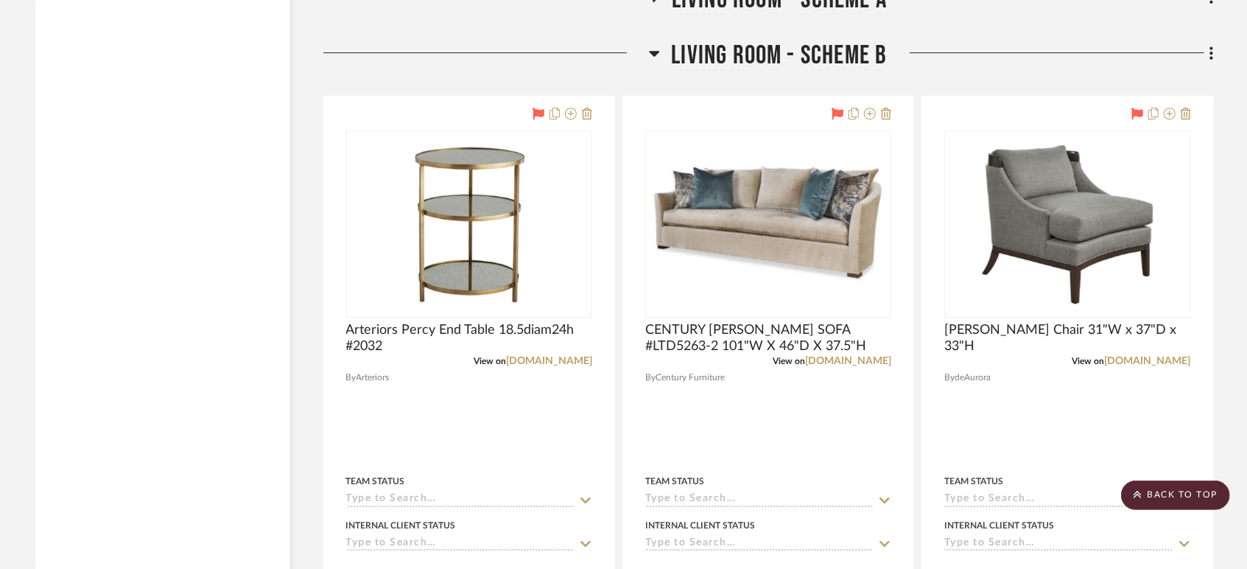
click at [727, 44] on span "Living Room - Scheme B" at bounding box center [779, 56] width 216 height 32
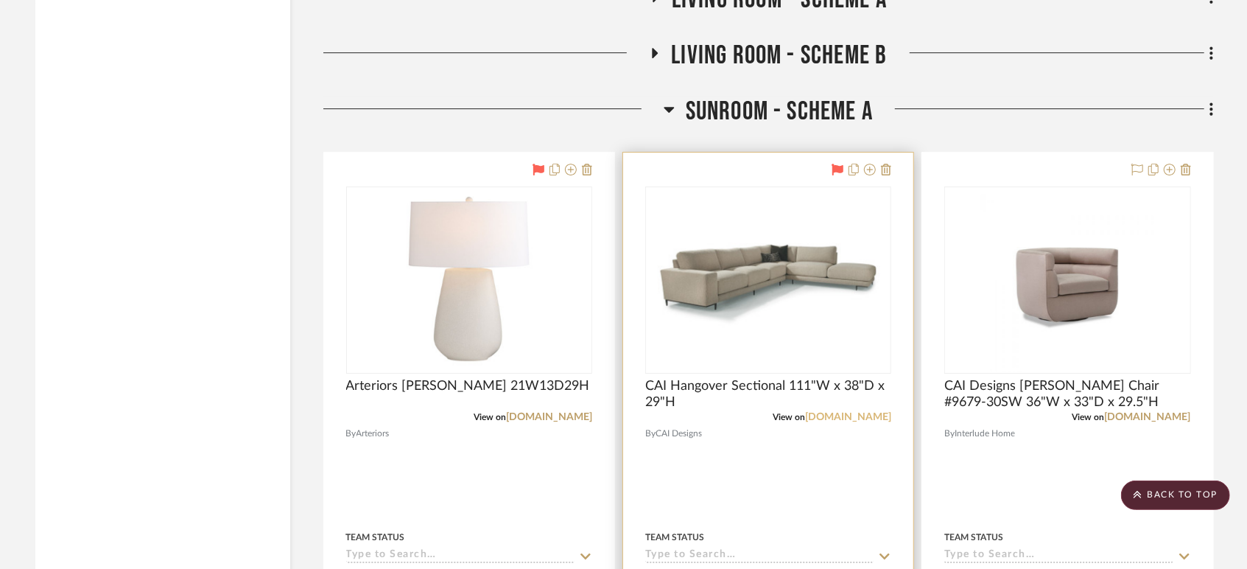
click at [854, 416] on link "[DOMAIN_NAME]" at bounding box center [848, 417] width 86 height 10
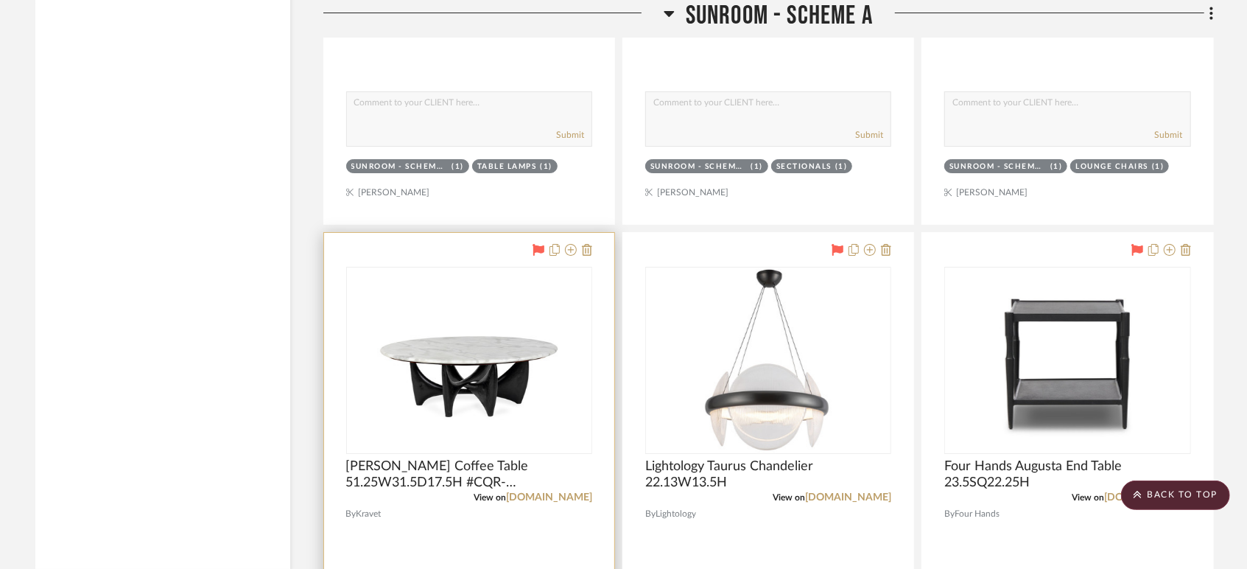
scroll to position [3766, 0]
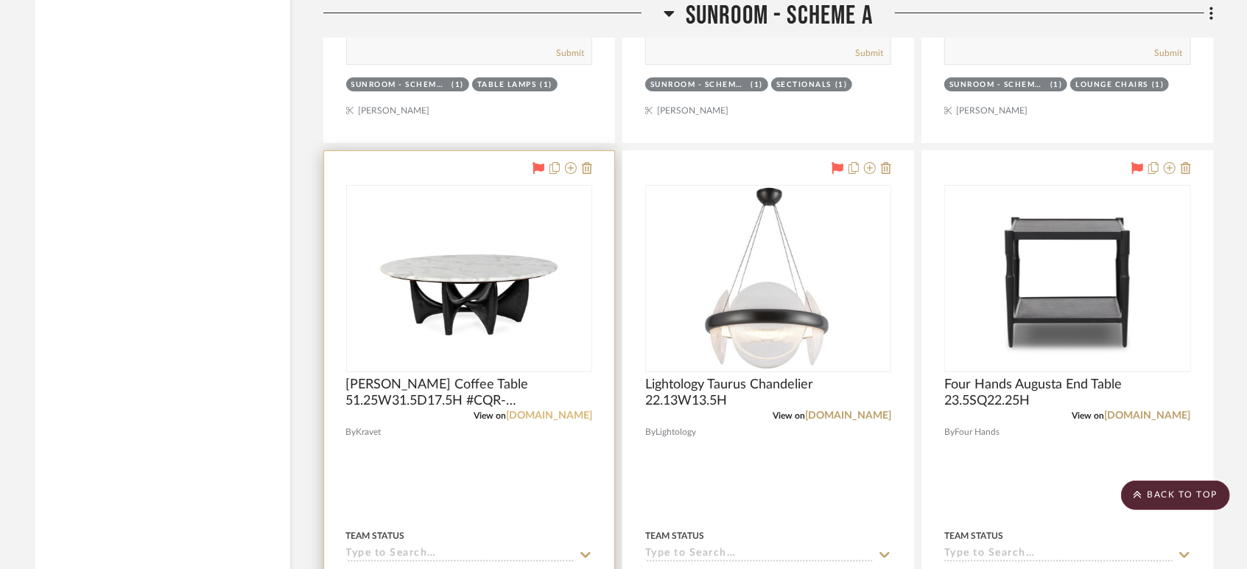
click at [576, 417] on link "[DOMAIN_NAME]" at bounding box center [549, 415] width 86 height 10
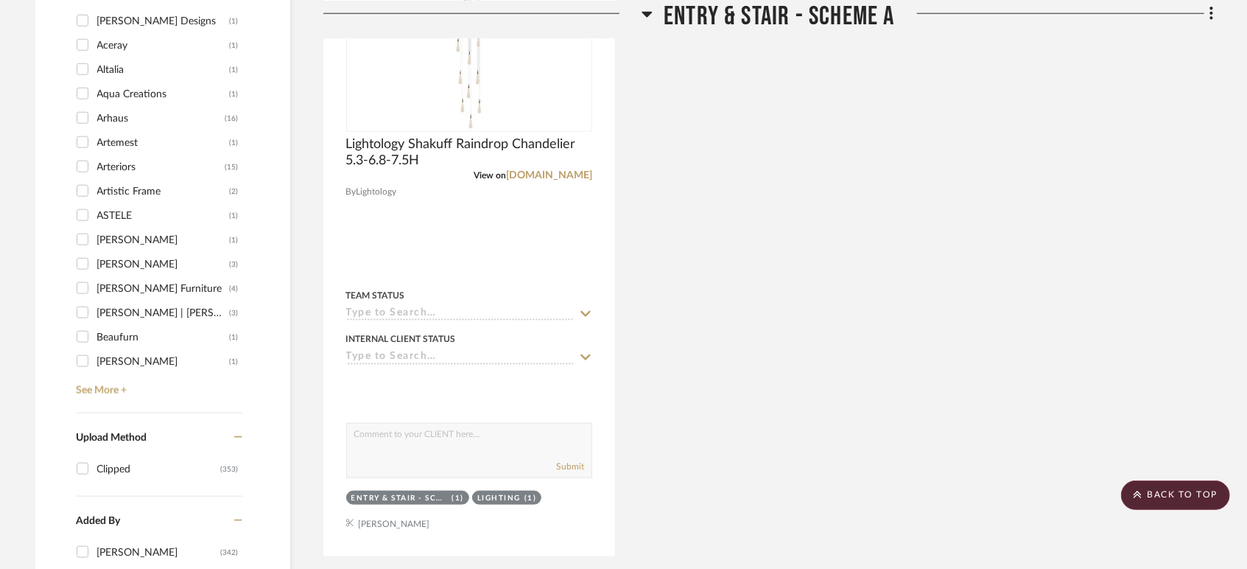
scroll to position [1555, 0]
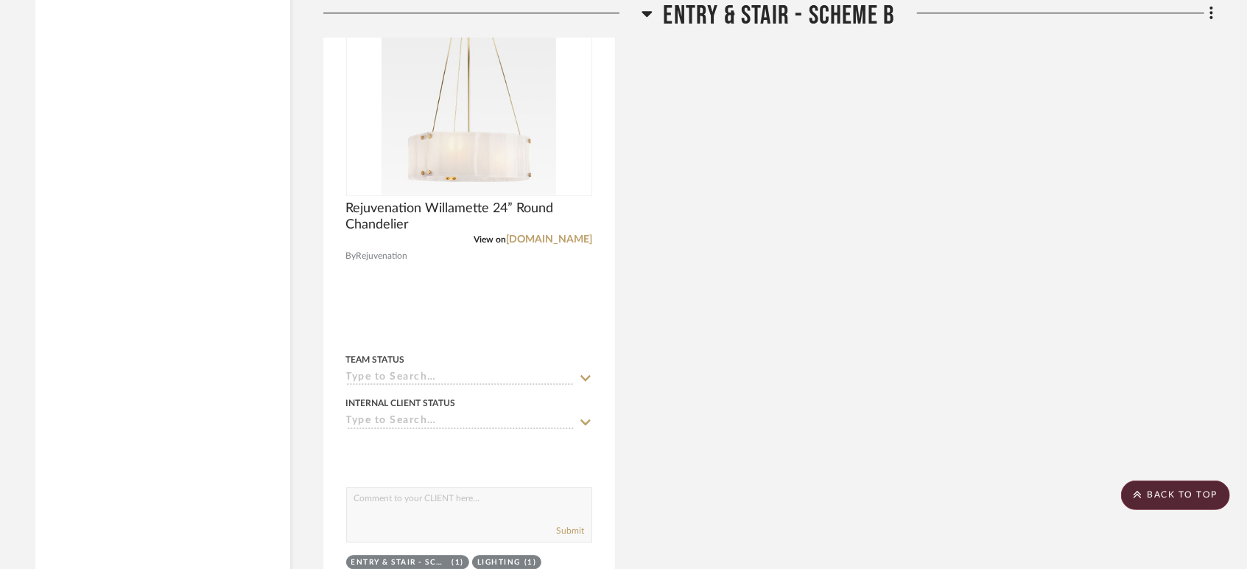
scroll to position [2864, 0]
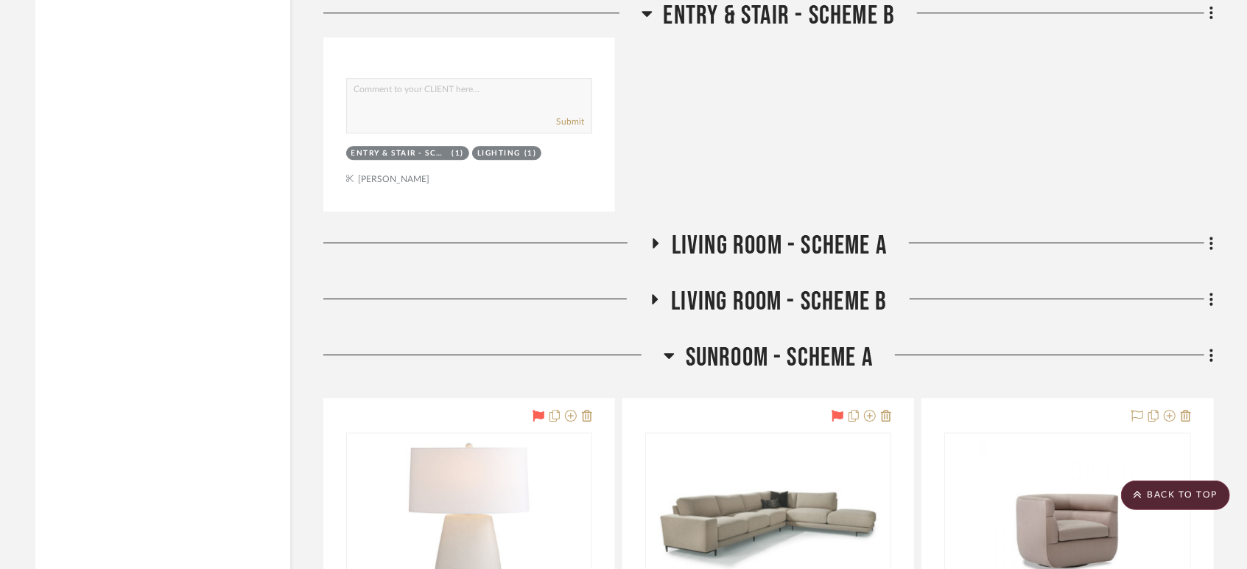
click at [748, 243] on span "Living Room - Scheme A" at bounding box center [779, 246] width 215 height 32
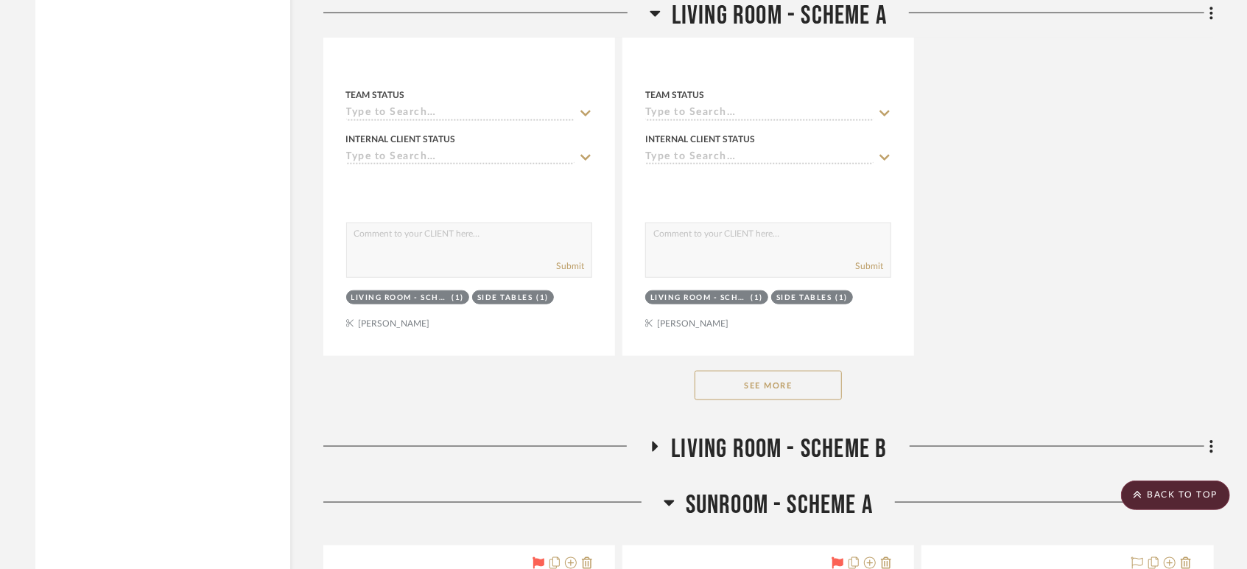
scroll to position [4993, 0]
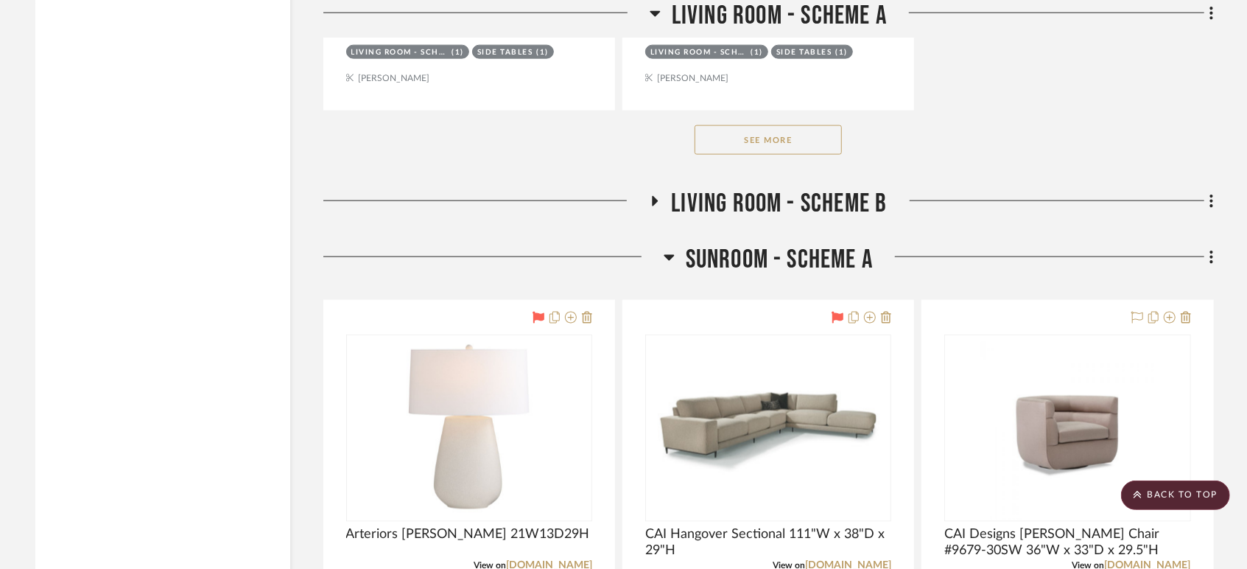
click at [760, 201] on span "Living Room - Scheme B" at bounding box center [779, 204] width 216 height 32
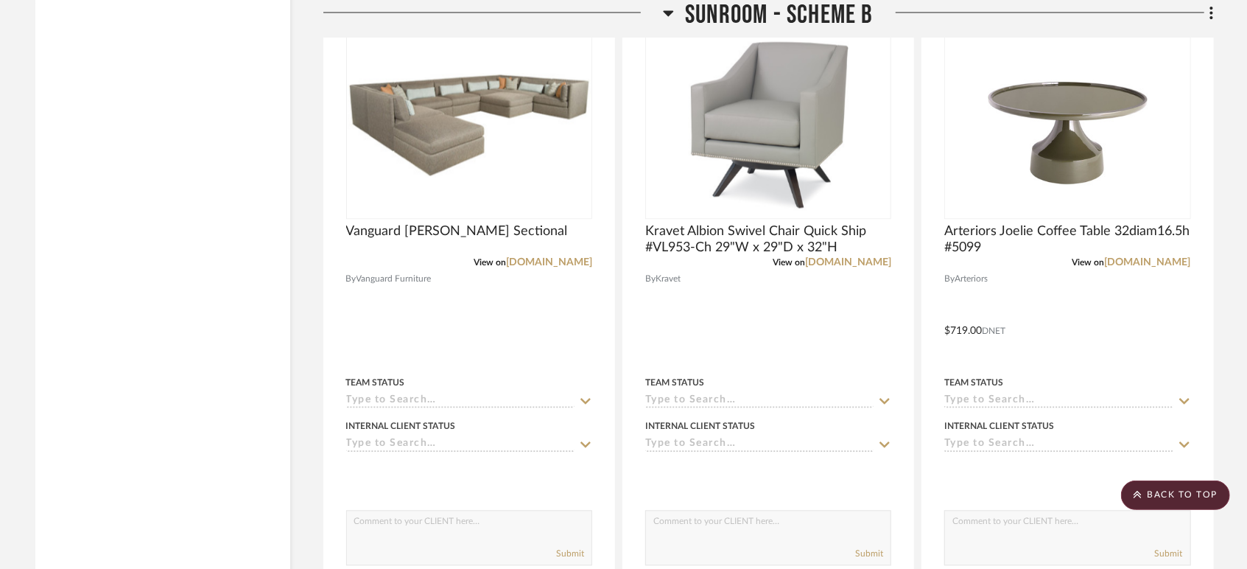
scroll to position [9332, 0]
